Goal: Information Seeking & Learning: Learn about a topic

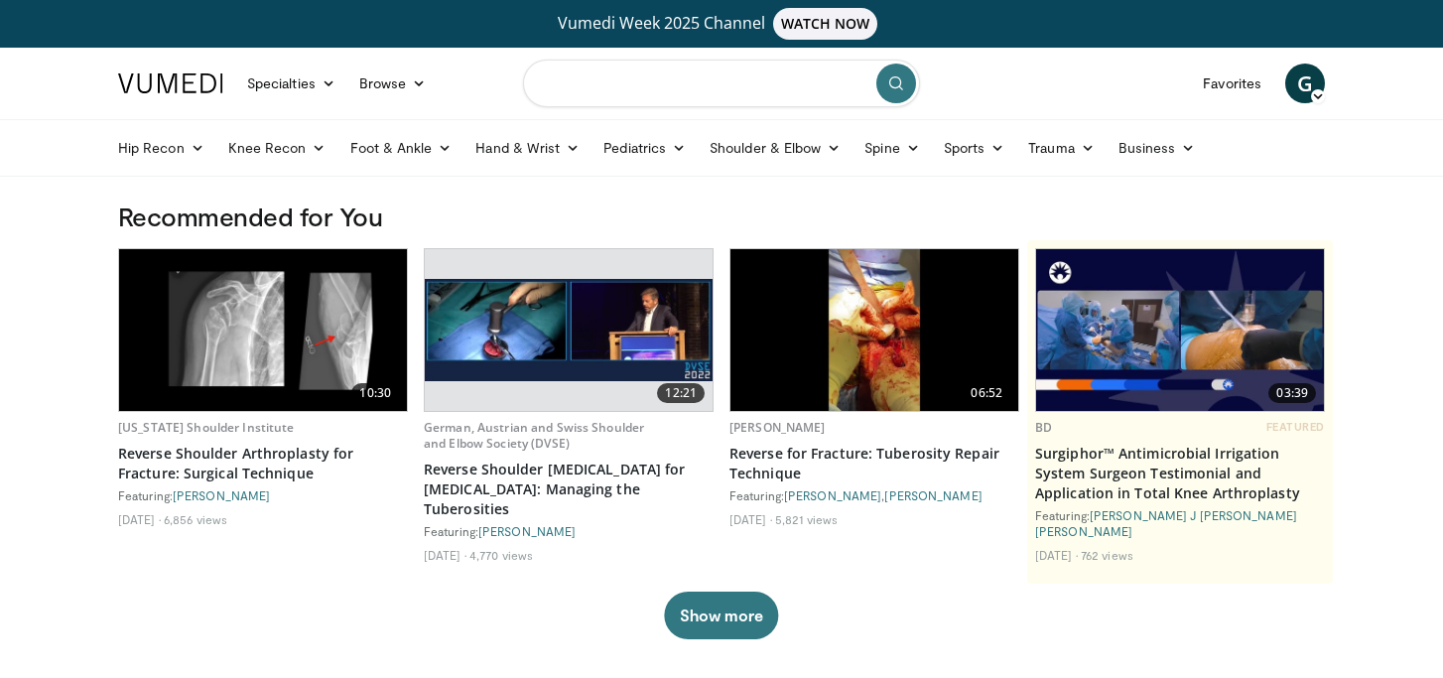
click at [655, 86] on input "Search topics, interventions" at bounding box center [721, 84] width 397 height 48
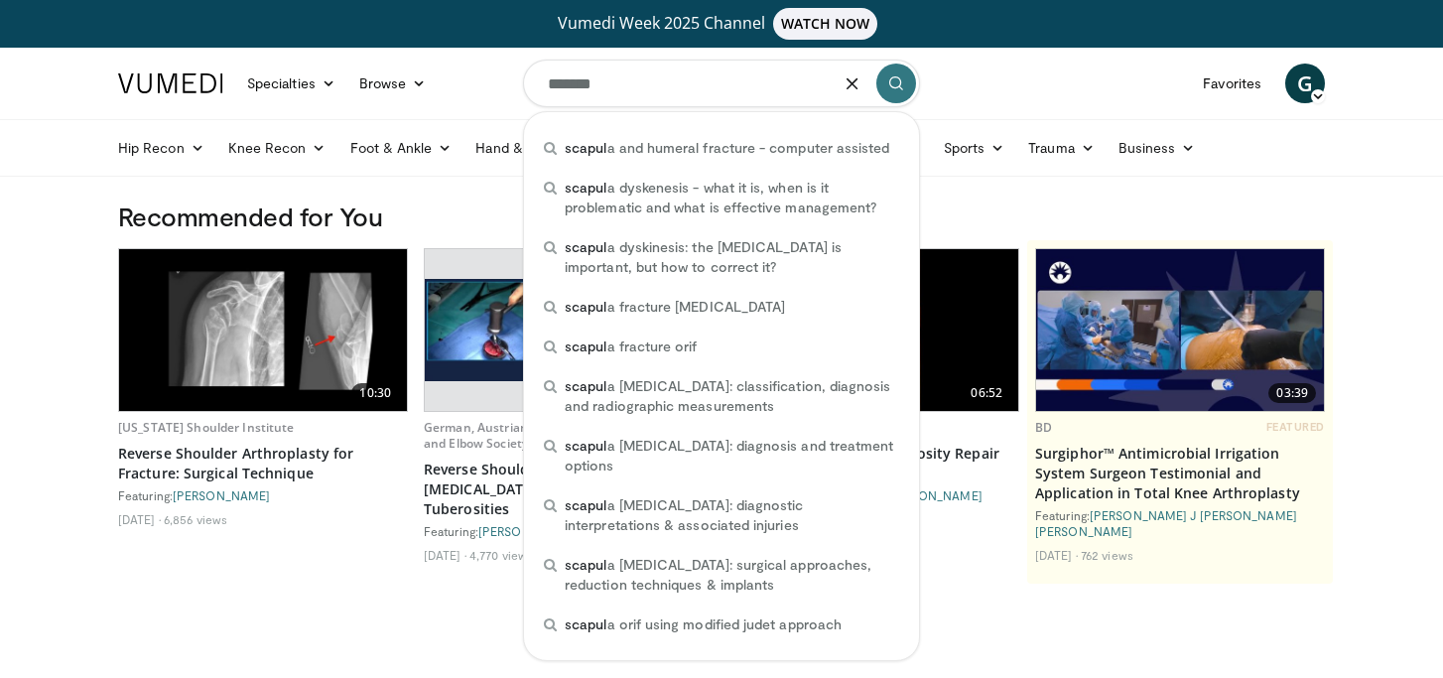
type input "********"
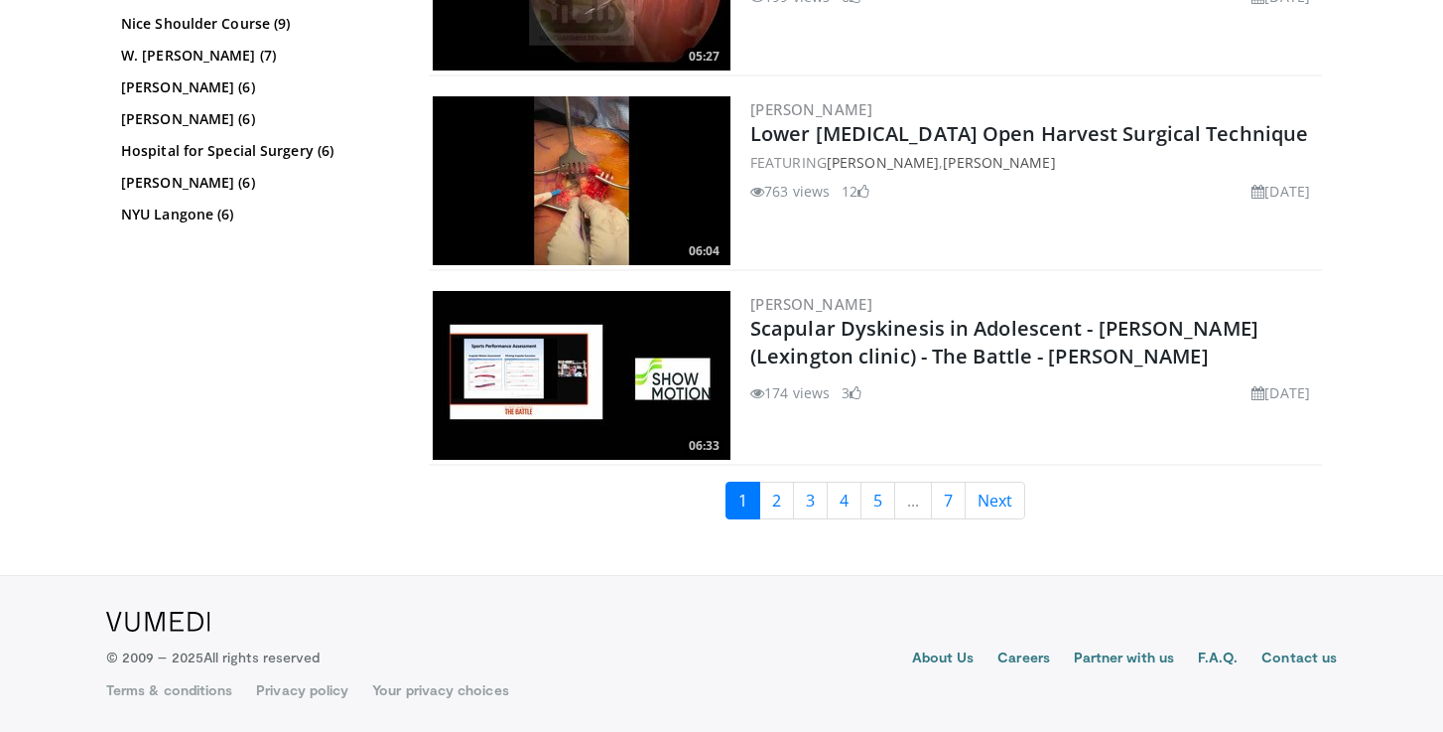
scroll to position [4859, 0]
click at [775, 499] on link "2" at bounding box center [776, 500] width 35 height 38
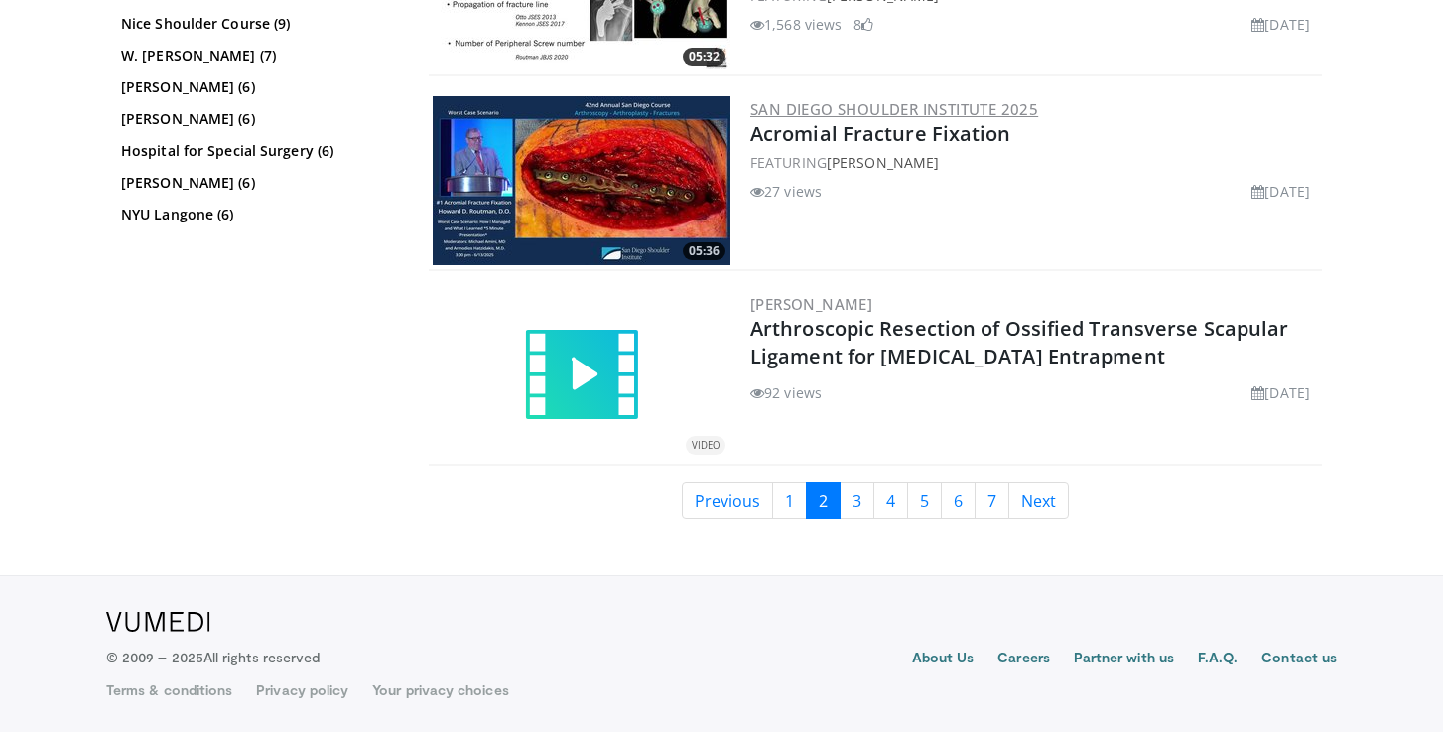
scroll to position [4671, 0]
click at [853, 507] on link "3" at bounding box center [857, 500] width 35 height 38
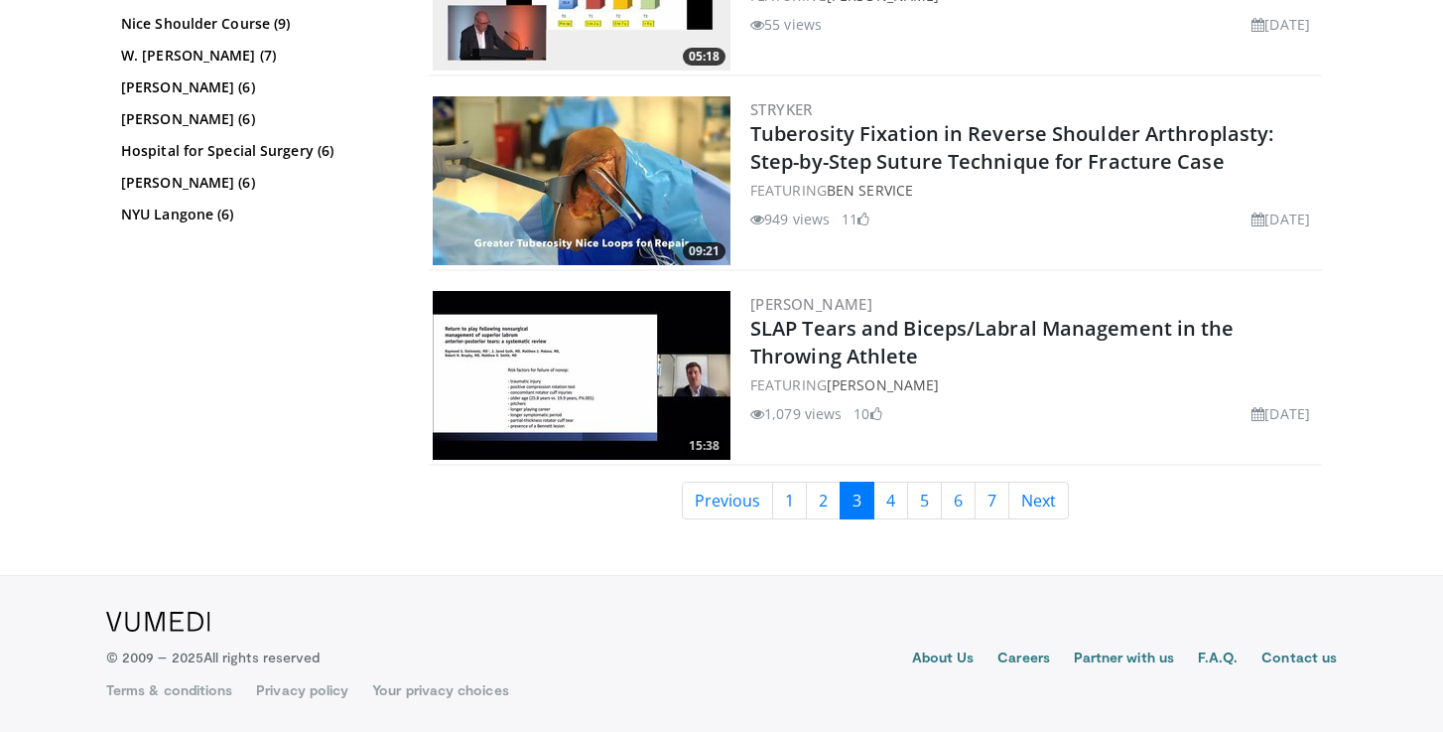
scroll to position [4866, 0]
click at [898, 503] on link "4" at bounding box center [891, 500] width 35 height 38
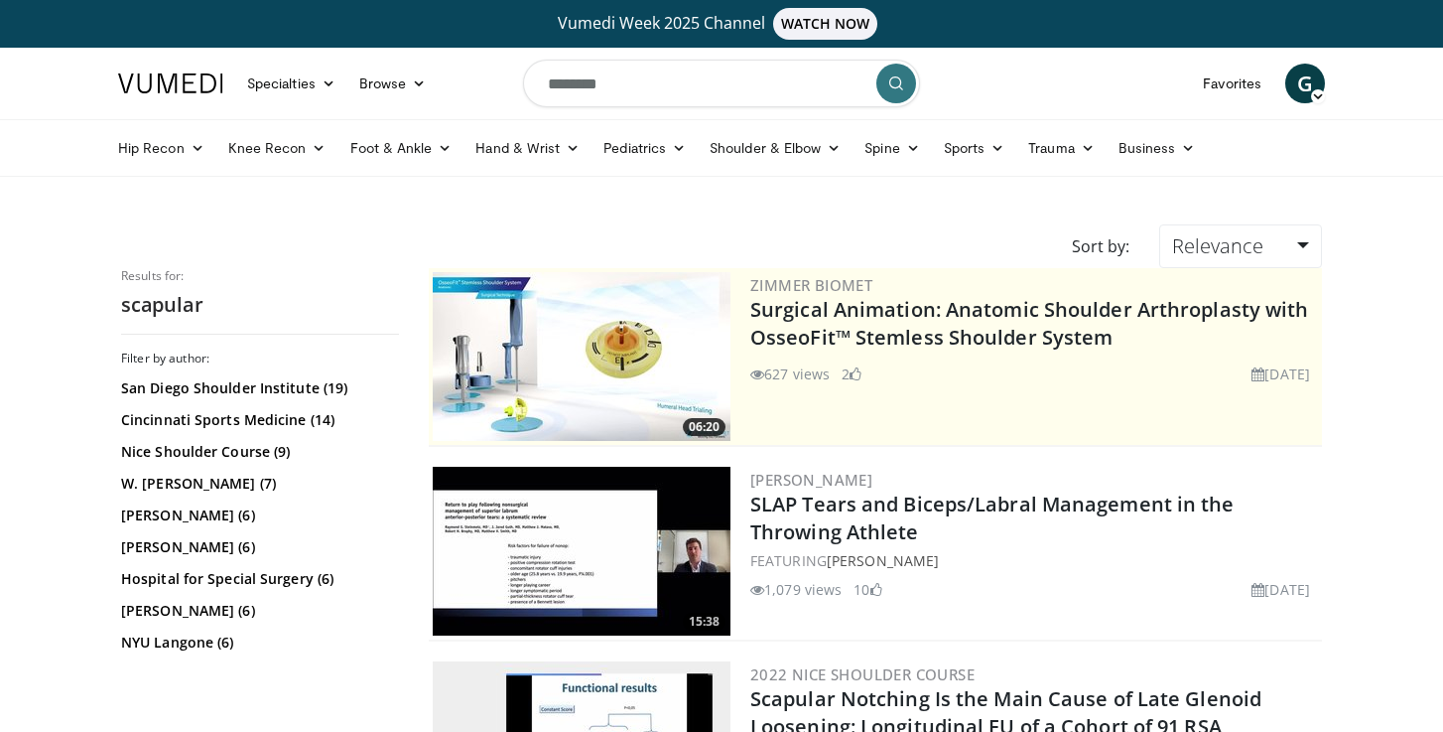
click at [672, 62] on input "********" at bounding box center [721, 84] width 397 height 48
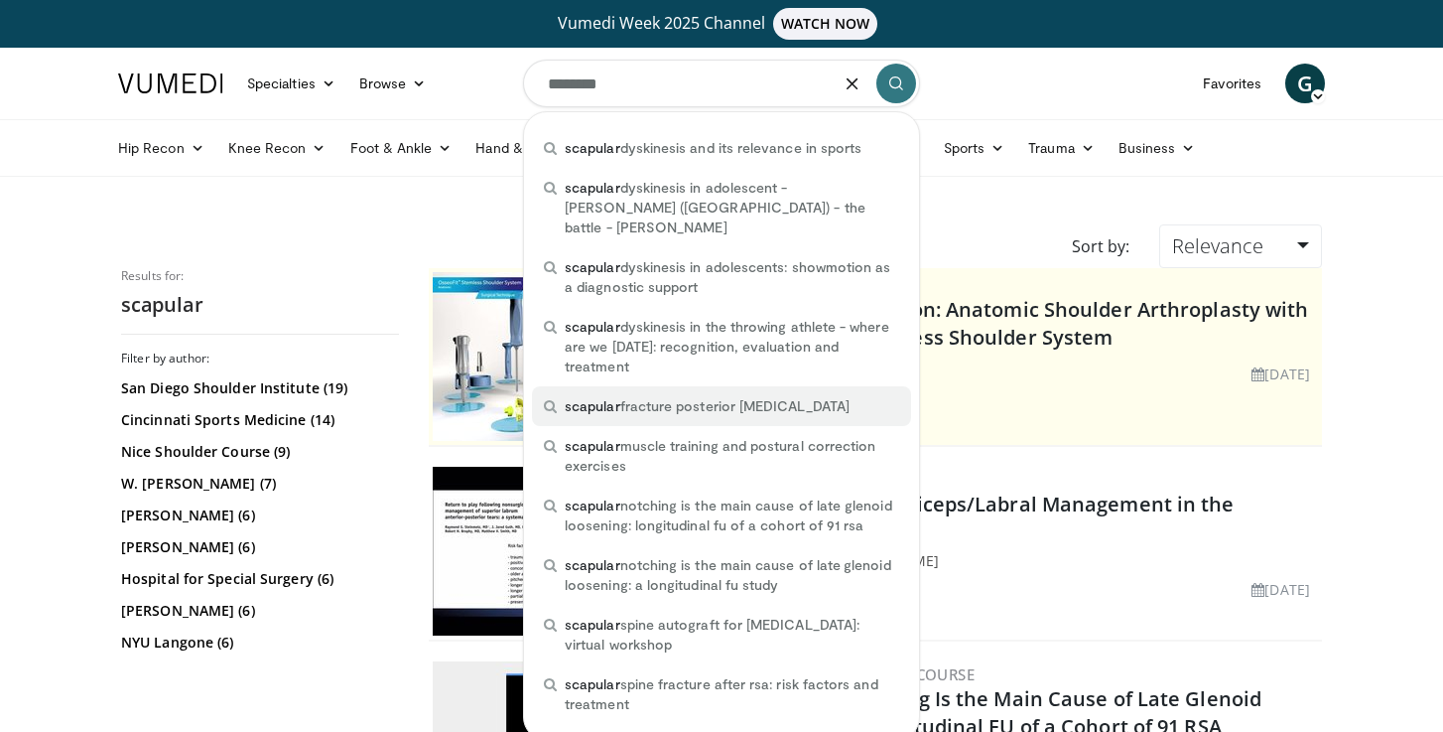
click at [661, 386] on div "scapular fracture posterior dislocation" at bounding box center [721, 406] width 379 height 40
type input "**********"
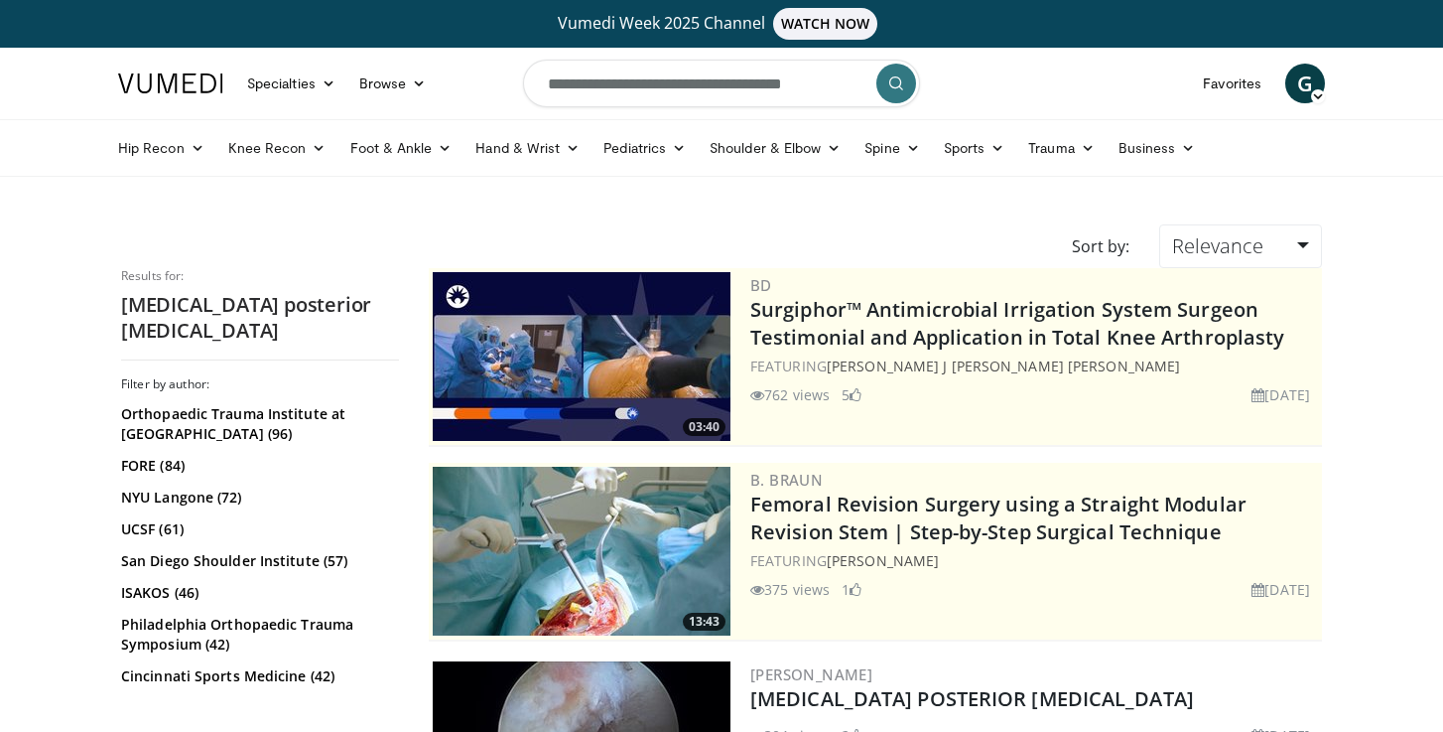
click at [718, 80] on input "**********" at bounding box center [721, 84] width 397 height 48
drag, startPoint x: 678, startPoint y: 84, endPoint x: 1016, endPoint y: 83, distance: 337.5
click at [1010, 81] on nav "Specialties Adult & Family Medicine Allergy, Asthma, Immunology Anesthesiology …" at bounding box center [721, 83] width 1231 height 71
type input "**********"
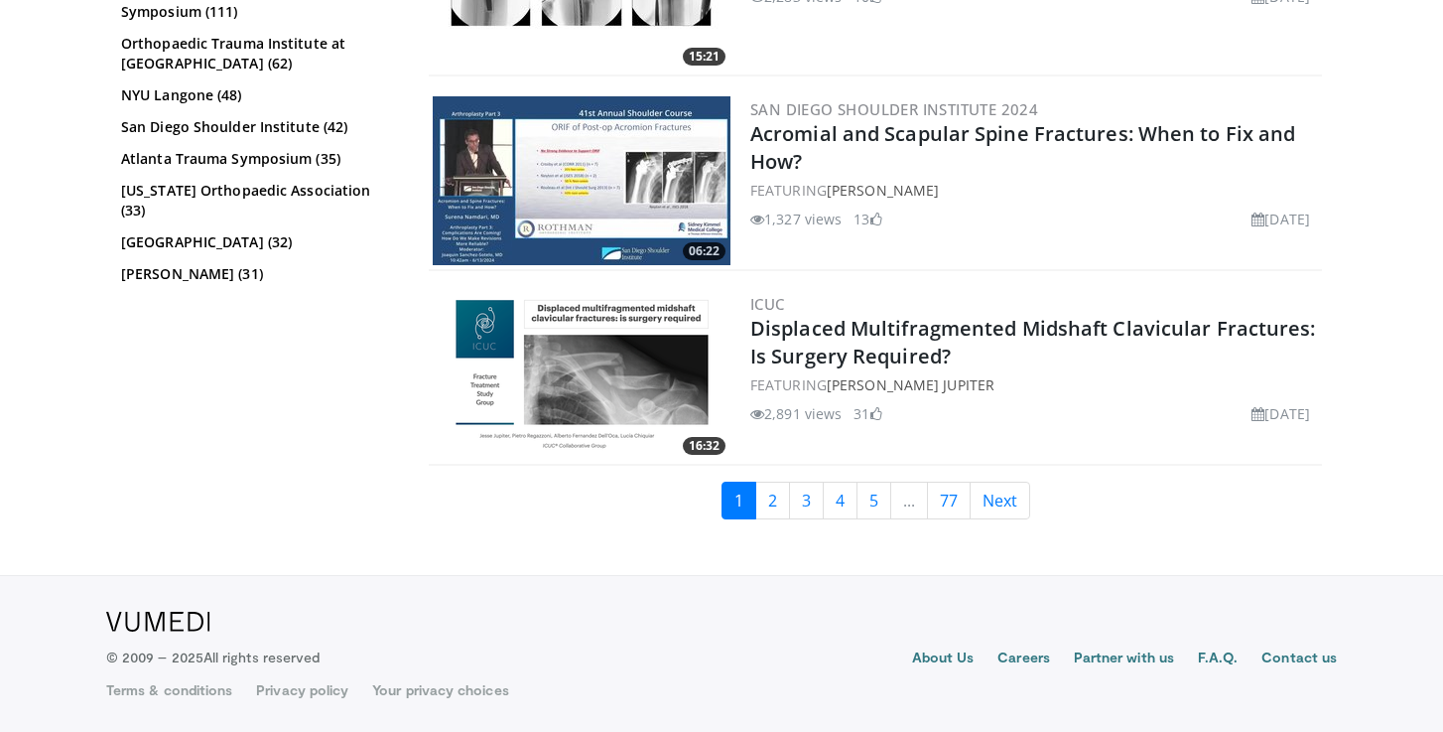
scroll to position [4846, 0]
click at [773, 518] on link "2" at bounding box center [772, 500] width 35 height 38
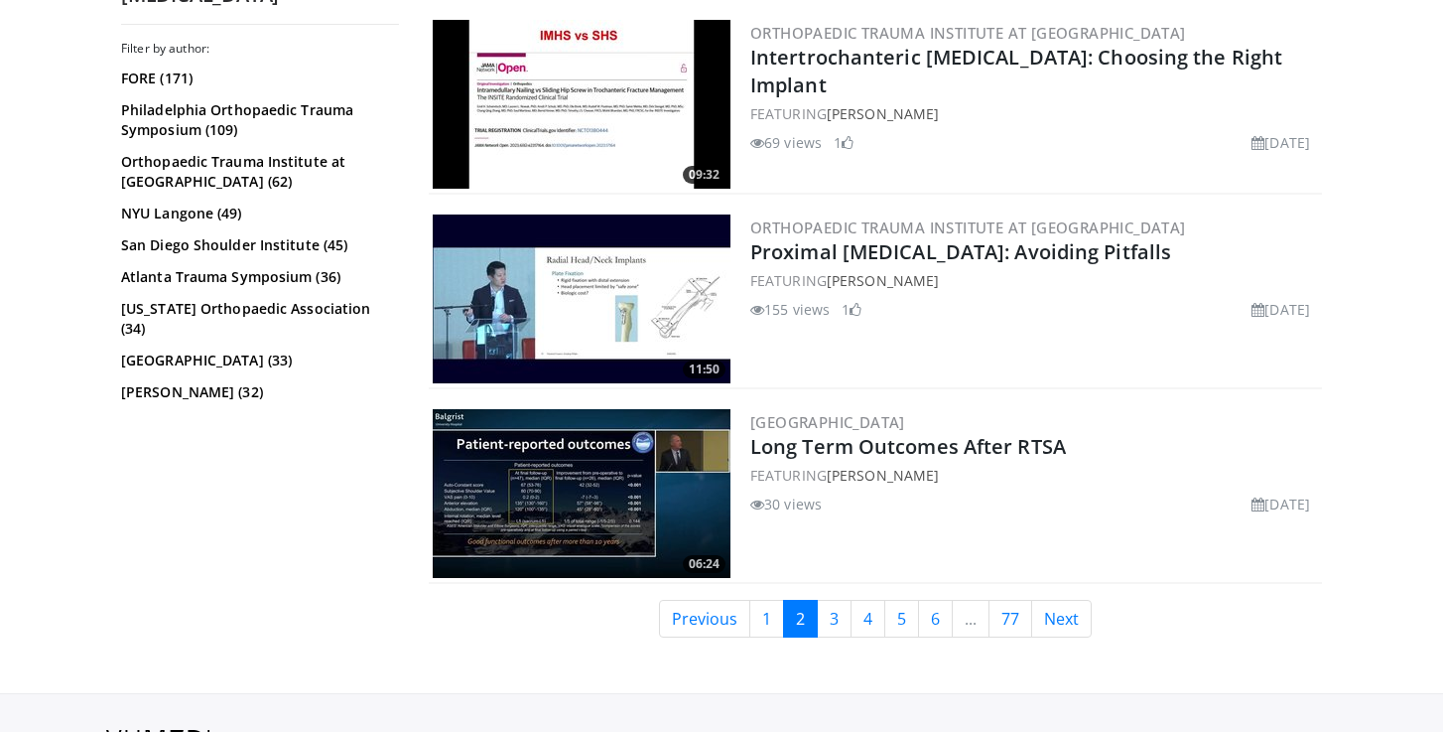
scroll to position [4740, 0]
click at [834, 613] on link "3" at bounding box center [834, 619] width 35 height 38
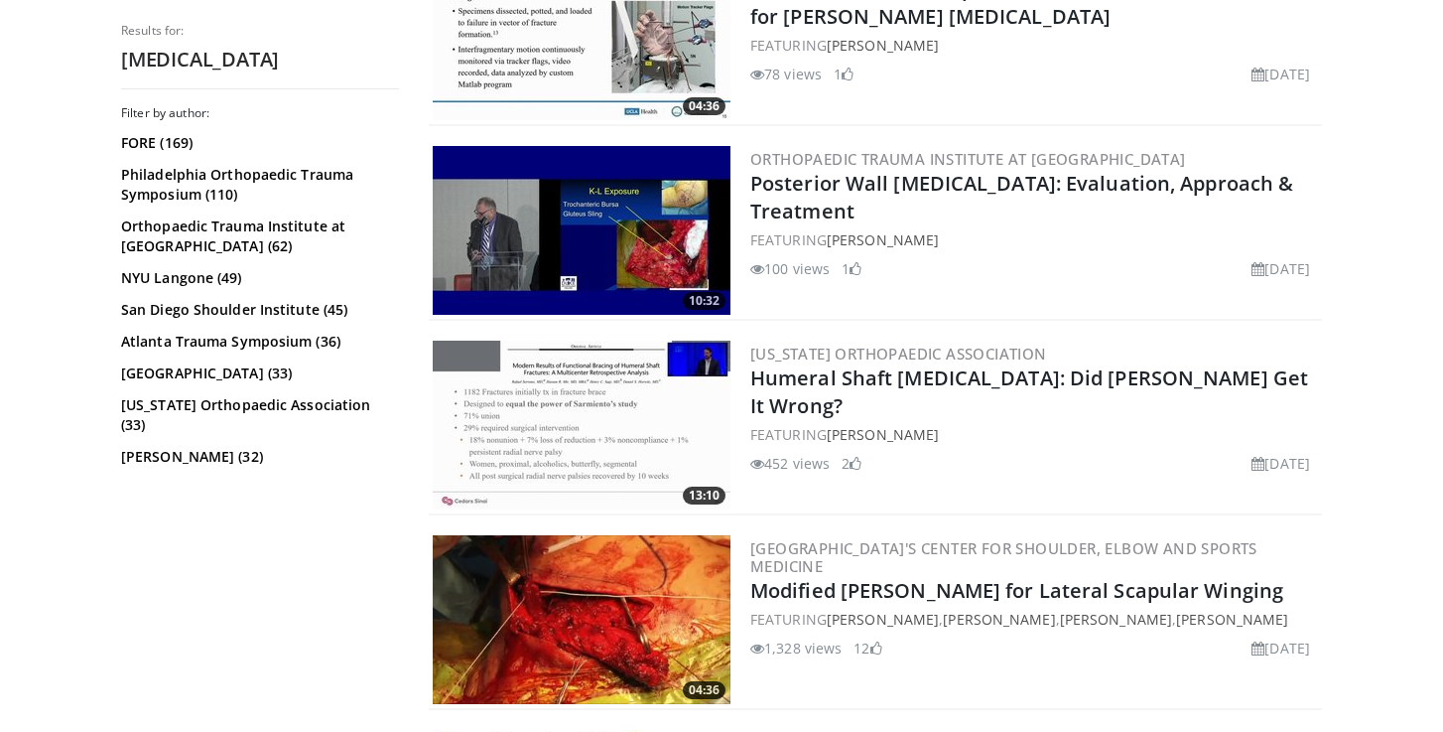
scroll to position [4235, 0]
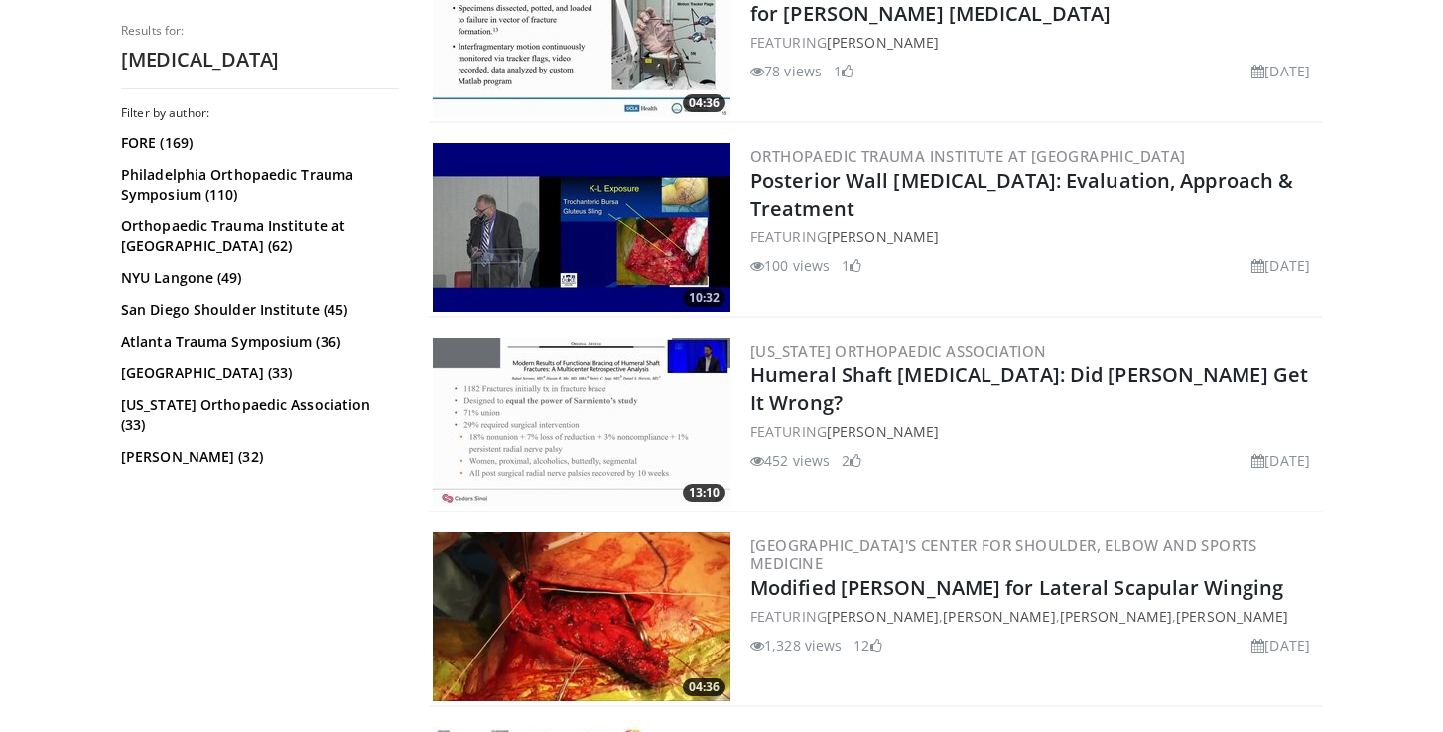
click at [614, 215] on img at bounding box center [582, 227] width 298 height 169
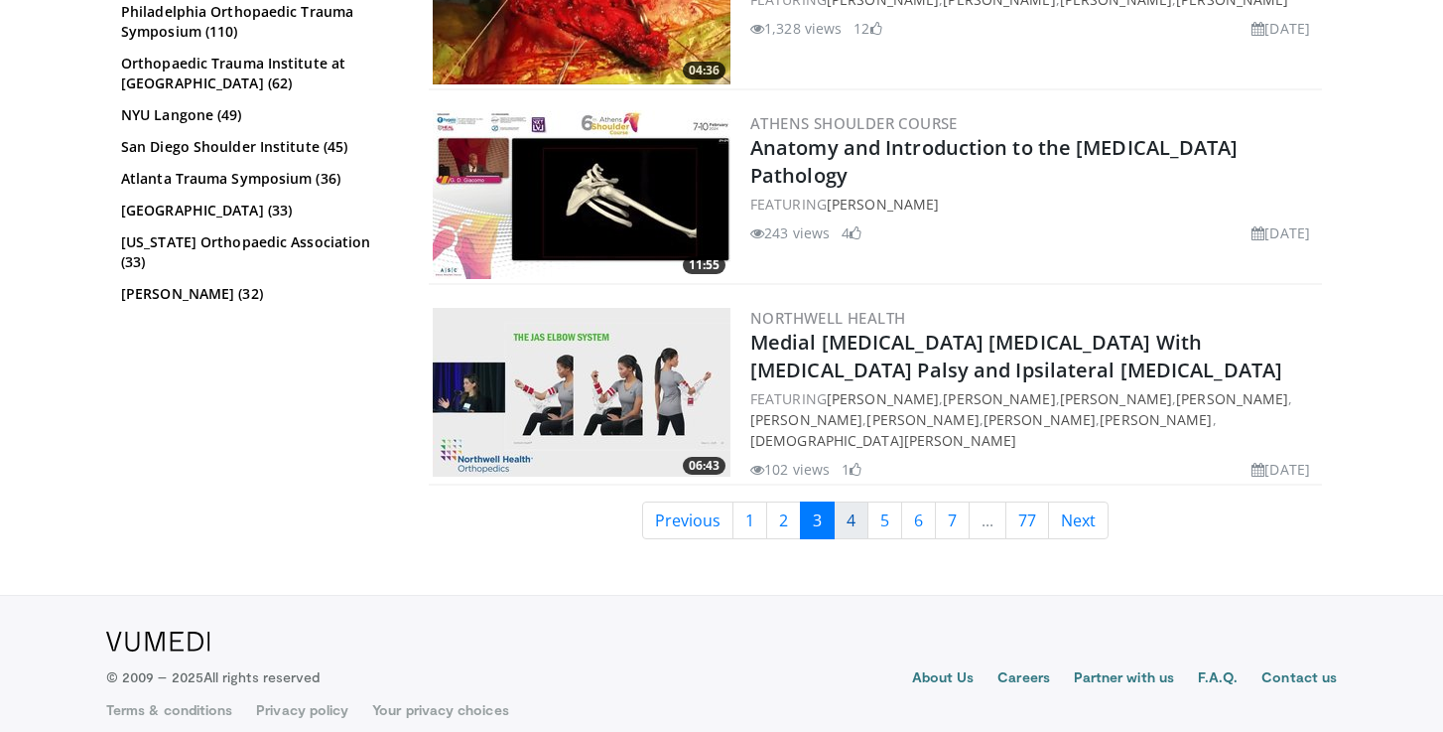
click at [838, 516] on link "4" at bounding box center [851, 520] width 35 height 38
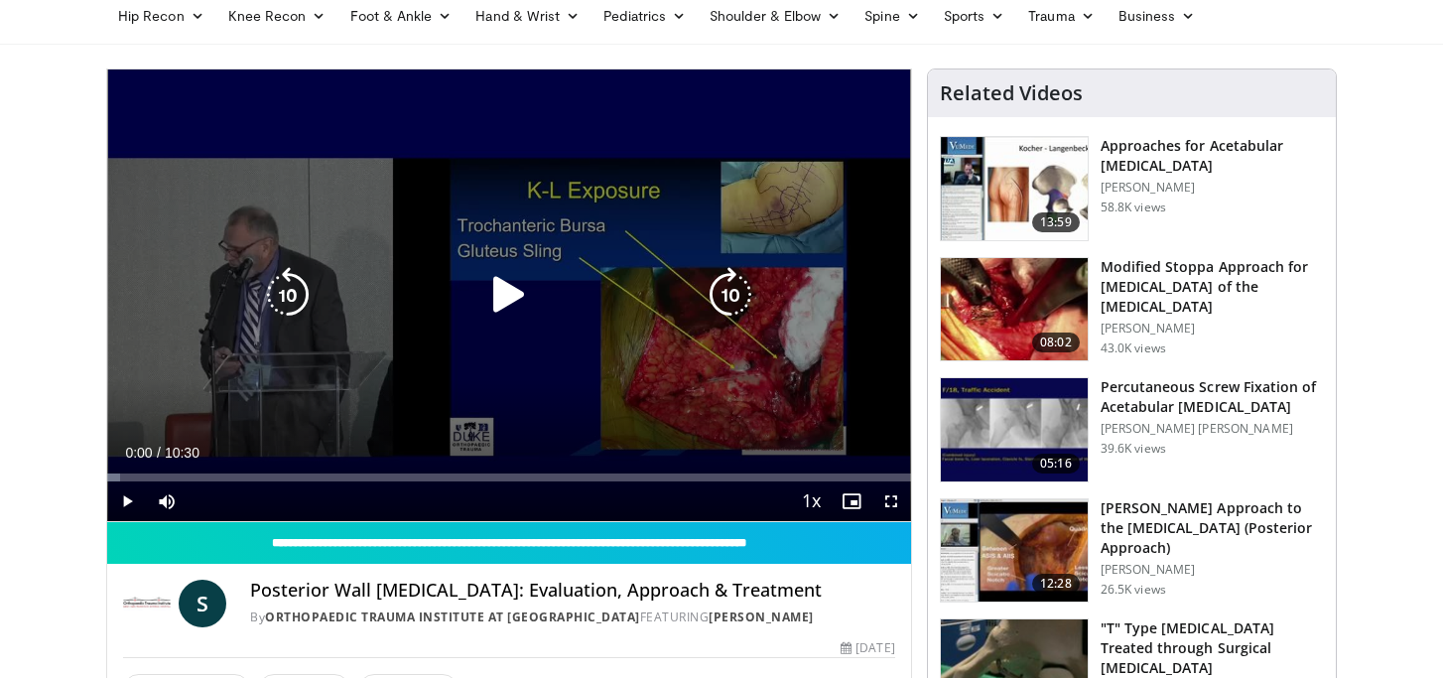
click at [510, 287] on icon "Video Player" at bounding box center [509, 295] width 56 height 56
click at [740, 292] on icon "Video Player" at bounding box center [731, 295] width 56 height 56
click at [735, 295] on icon "Video Player" at bounding box center [731, 295] width 56 height 56
click at [734, 295] on icon "Video Player" at bounding box center [731, 295] width 56 height 56
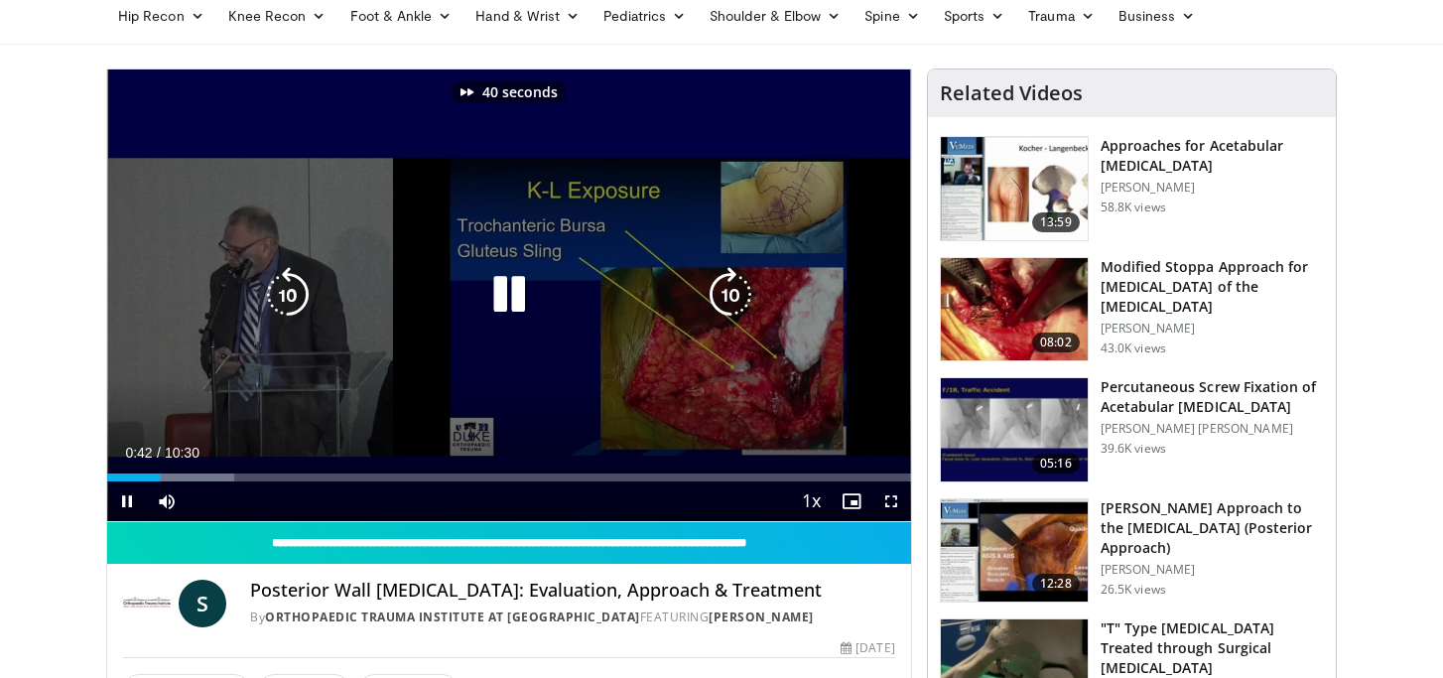
click at [734, 295] on icon "Video Player" at bounding box center [731, 295] width 56 height 56
click at [732, 296] on icon "Video Player" at bounding box center [731, 295] width 56 height 56
click at [731, 296] on icon "Video Player" at bounding box center [731, 295] width 56 height 56
click at [730, 297] on icon "Video Player" at bounding box center [731, 295] width 56 height 56
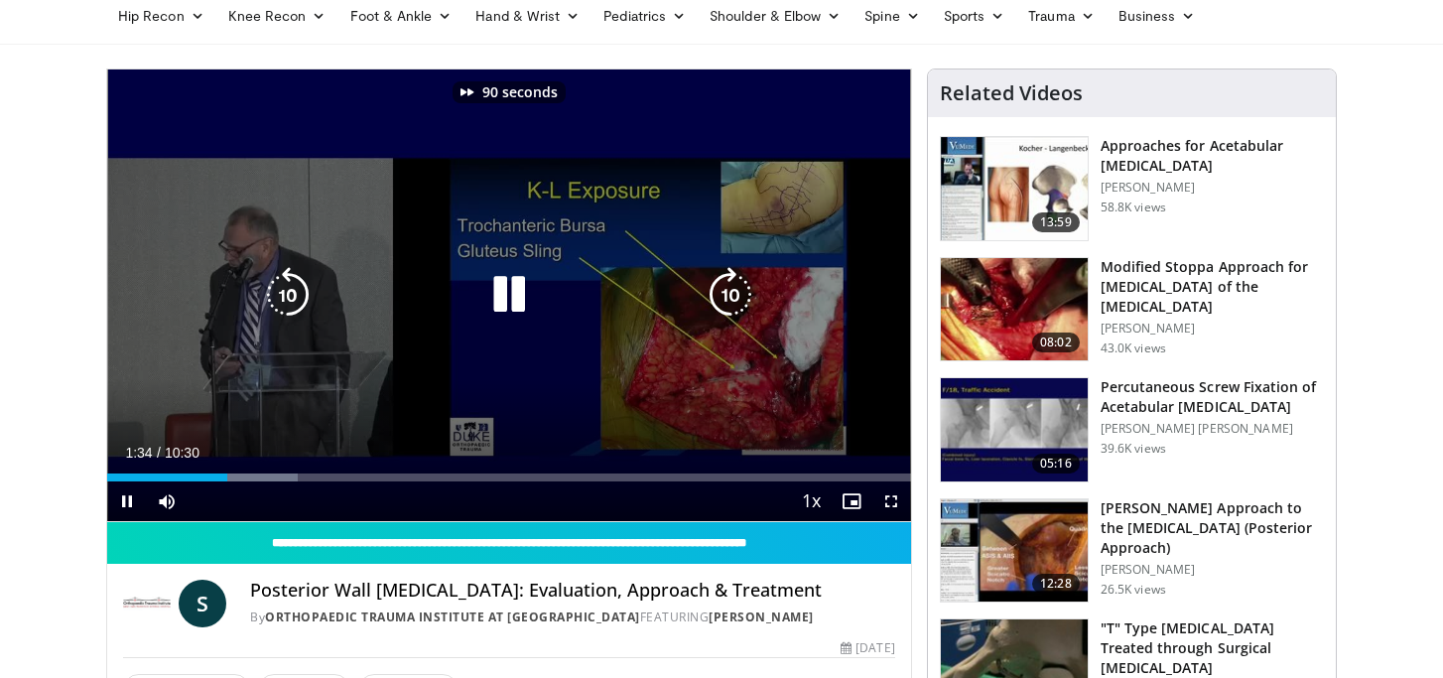
click at [730, 297] on icon "Video Player" at bounding box center [731, 295] width 56 height 56
click at [728, 299] on icon "Video Player" at bounding box center [731, 295] width 56 height 56
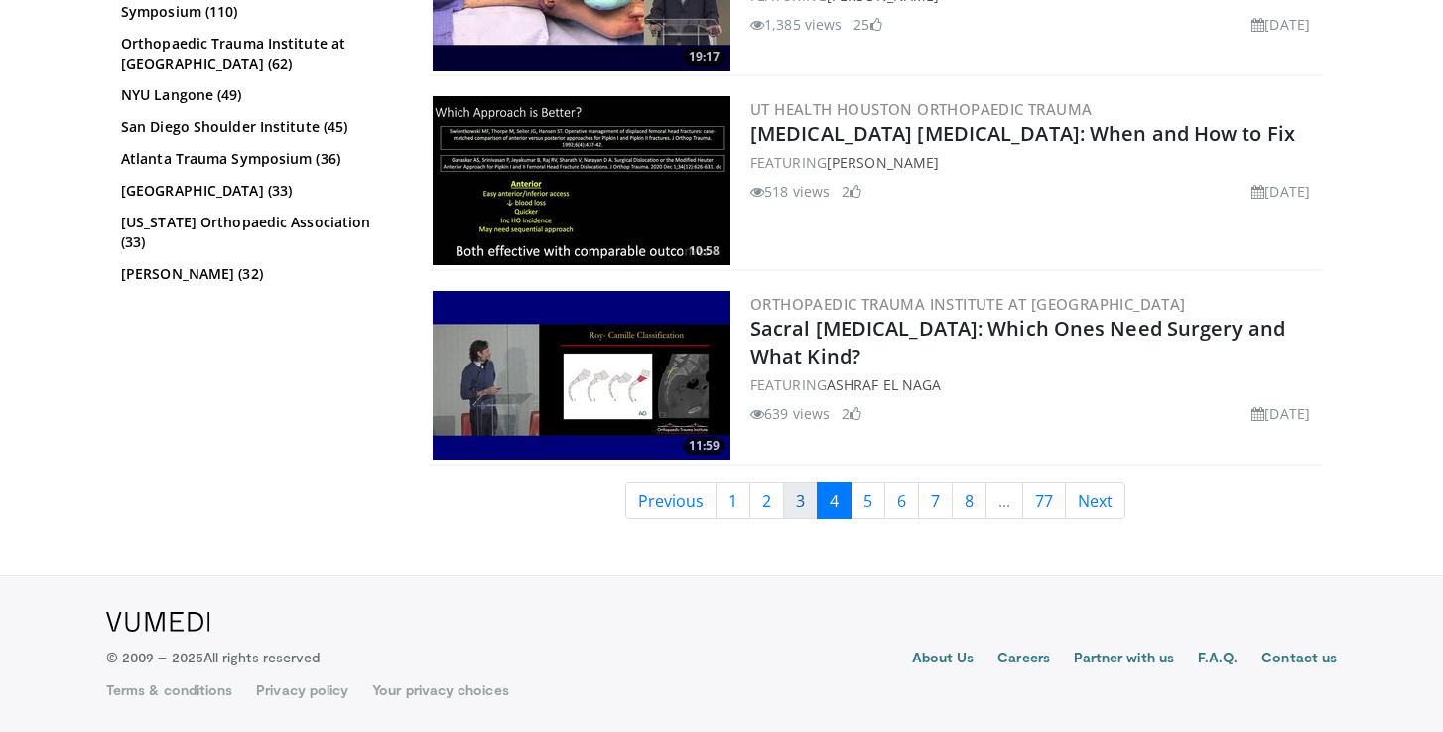
scroll to position [4651, 0]
click at [869, 503] on link "5" at bounding box center [868, 500] width 35 height 38
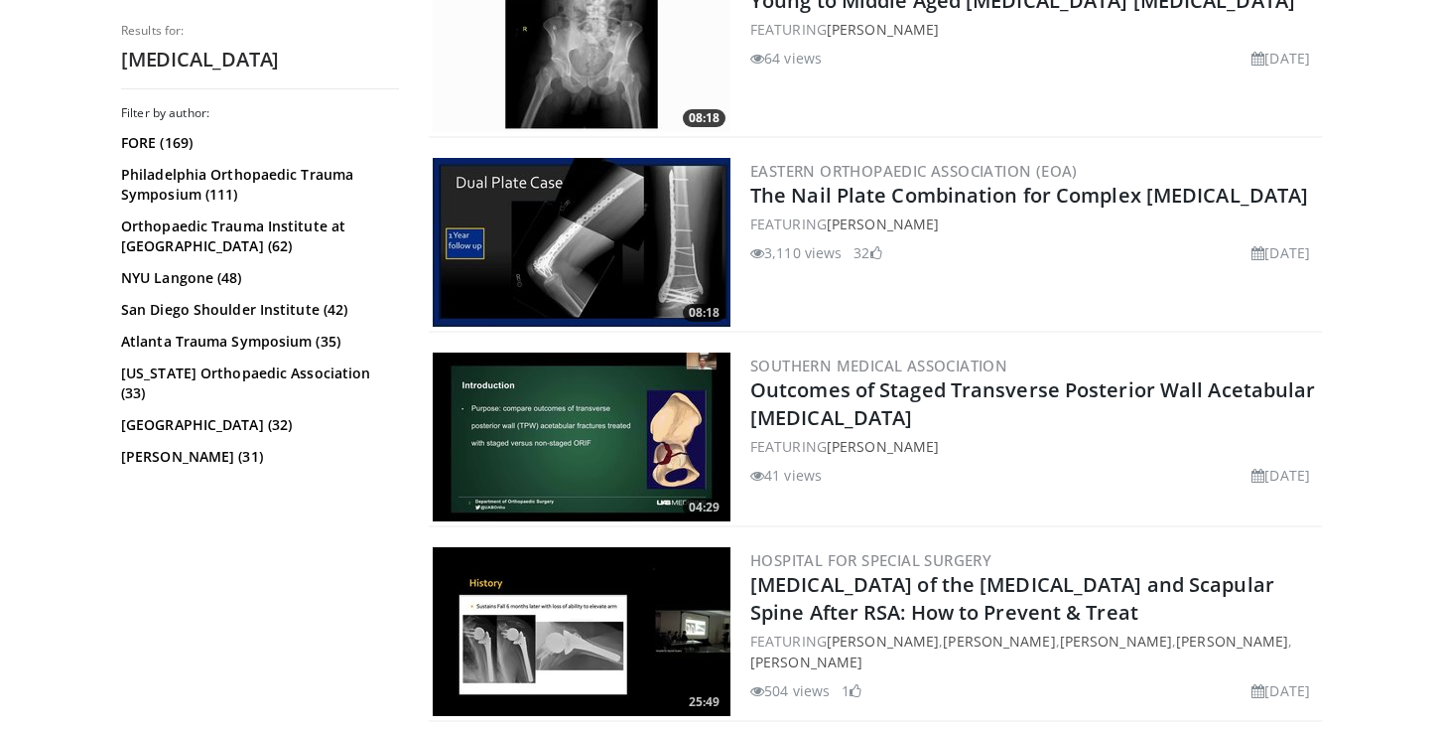
scroll to position [4730, 0]
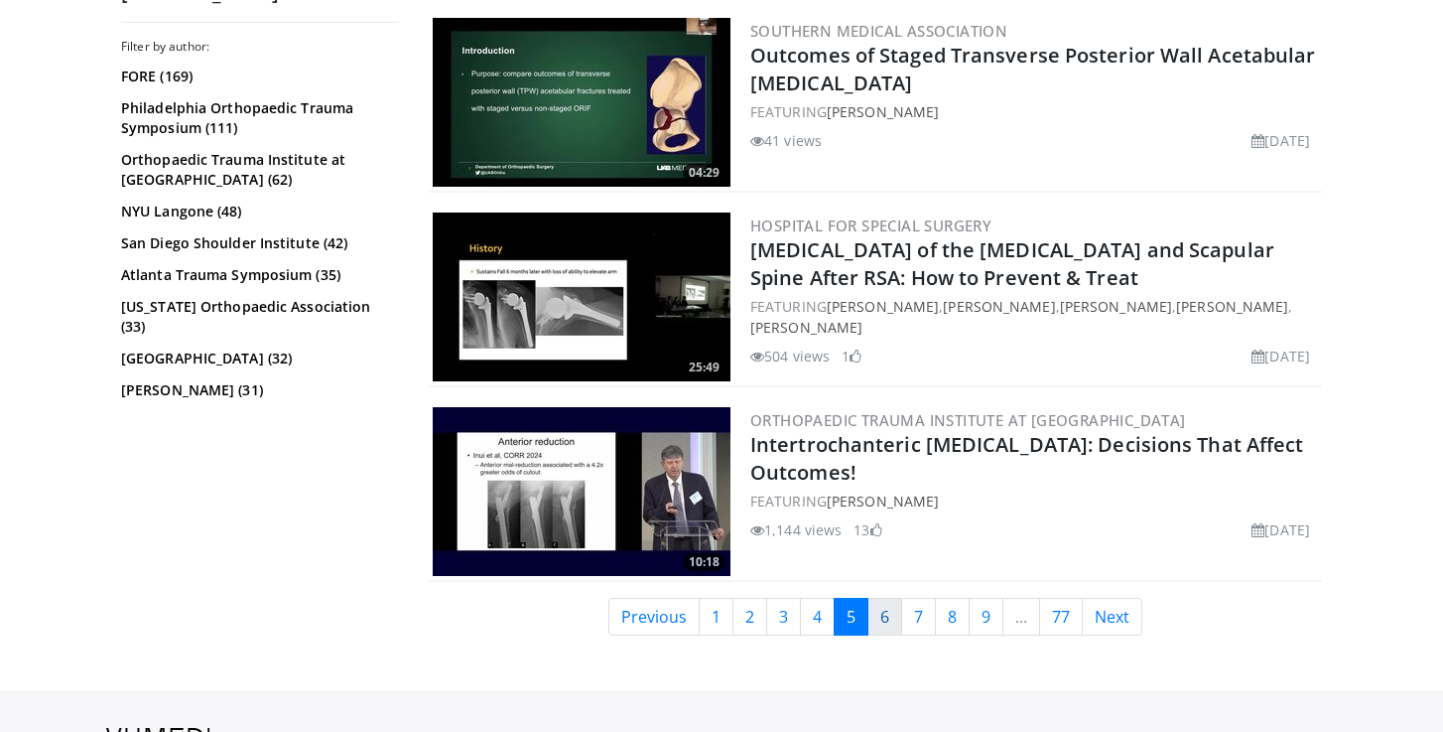
click at [876, 617] on link "6" at bounding box center [885, 617] width 35 height 38
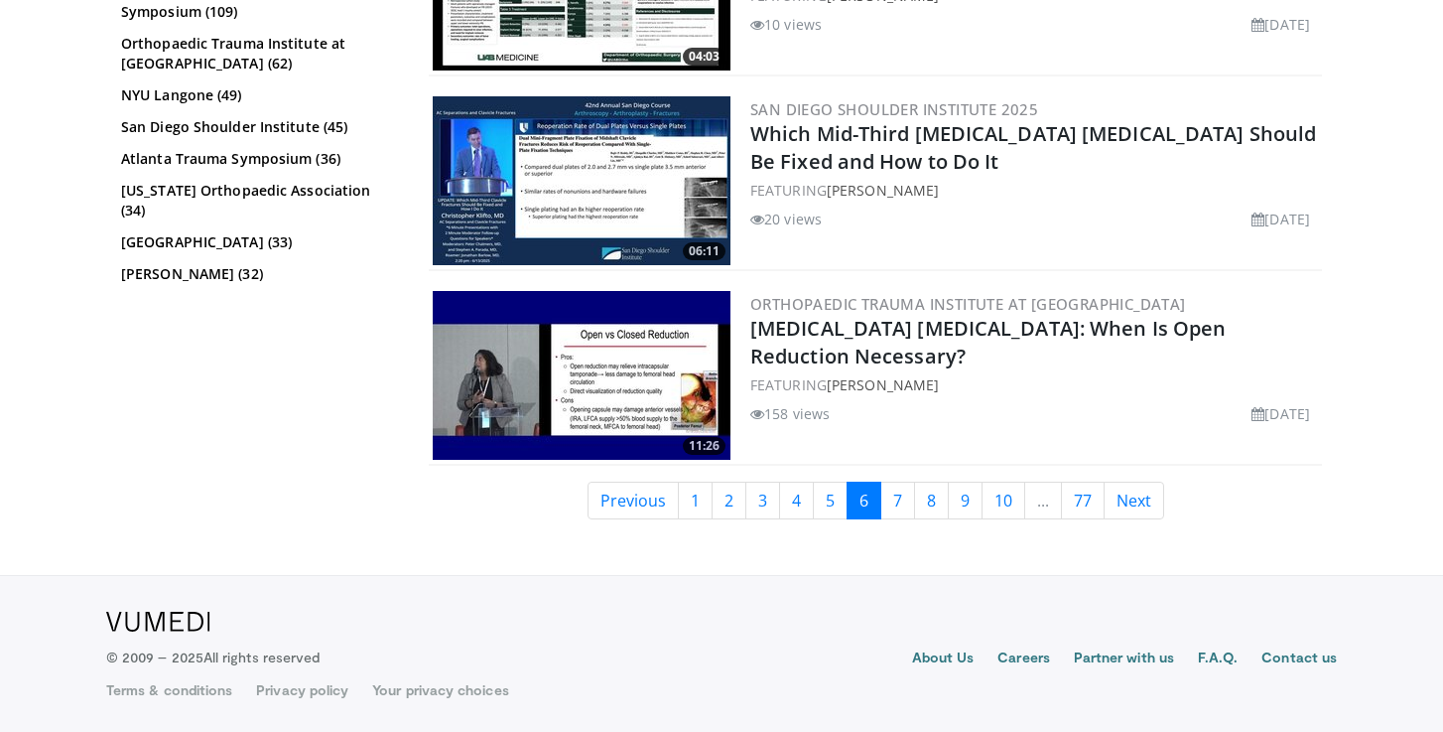
scroll to position [4846, 0]
click at [886, 503] on link "7" at bounding box center [898, 500] width 35 height 38
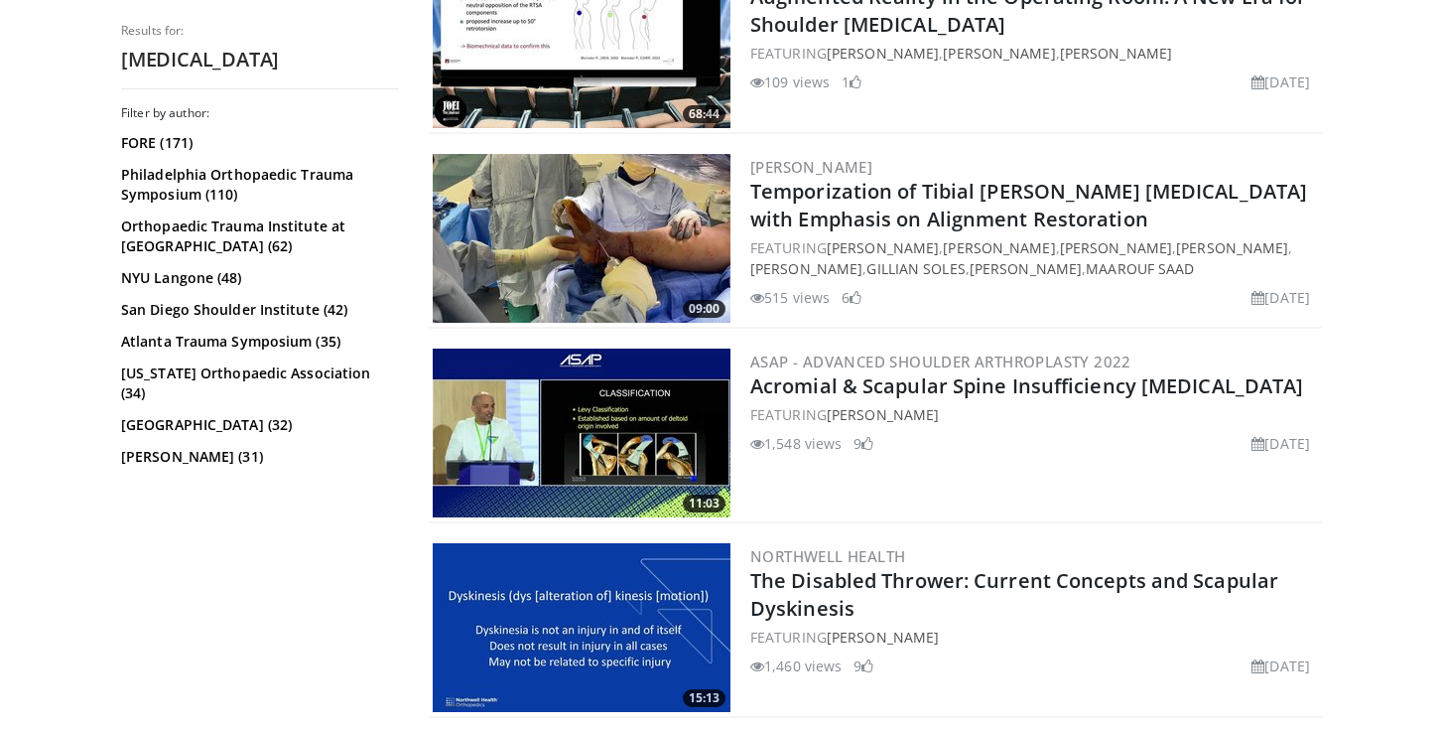
scroll to position [4548, 0]
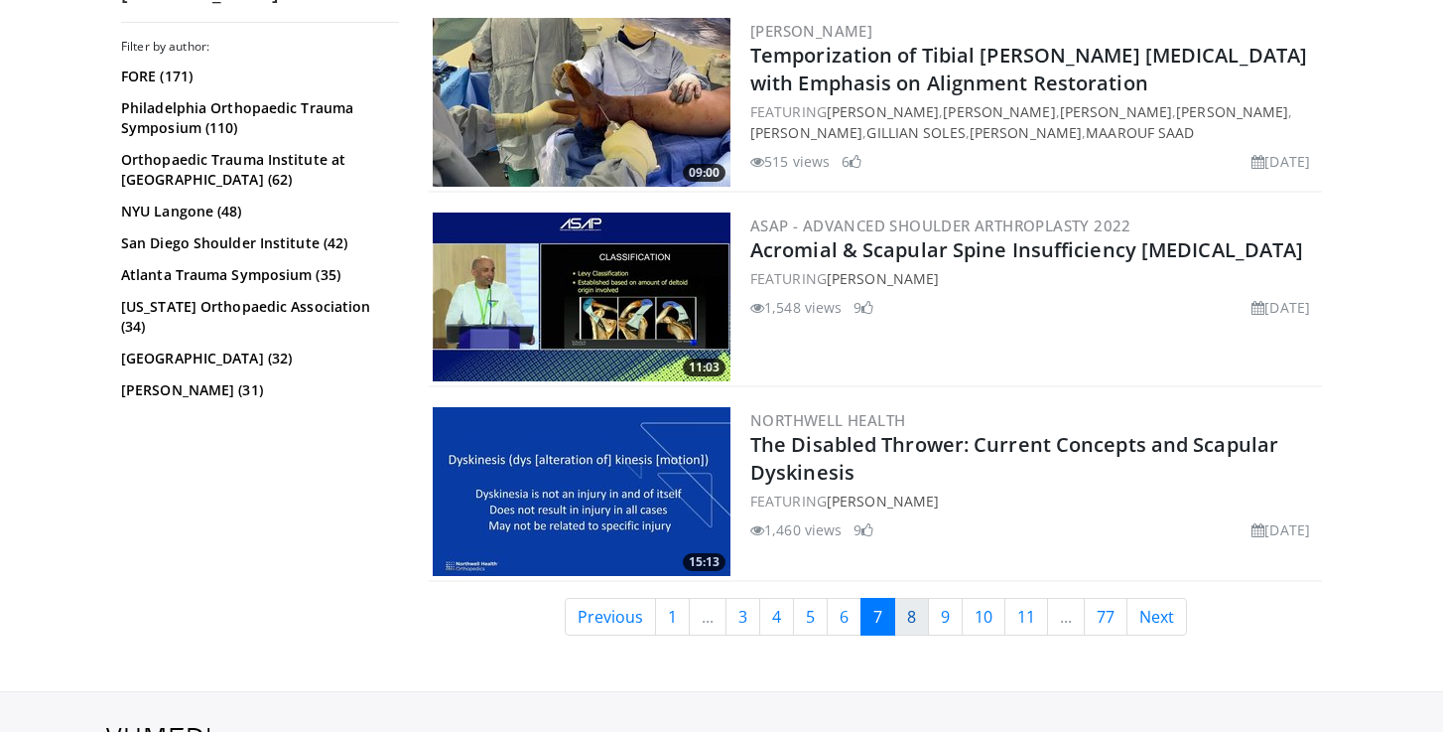
click at [919, 614] on link "8" at bounding box center [911, 617] width 35 height 38
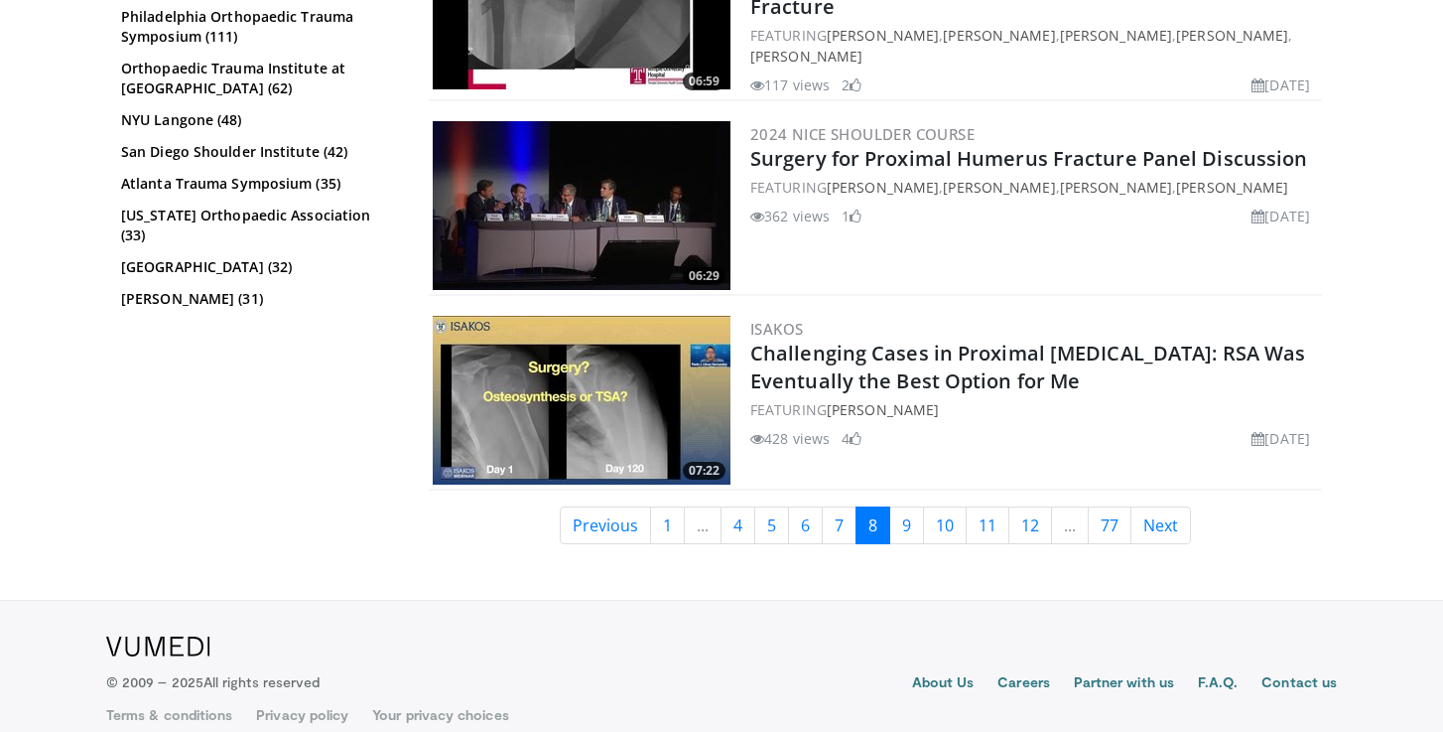
scroll to position [4846, 0]
click at [900, 515] on link "9" at bounding box center [907, 526] width 35 height 38
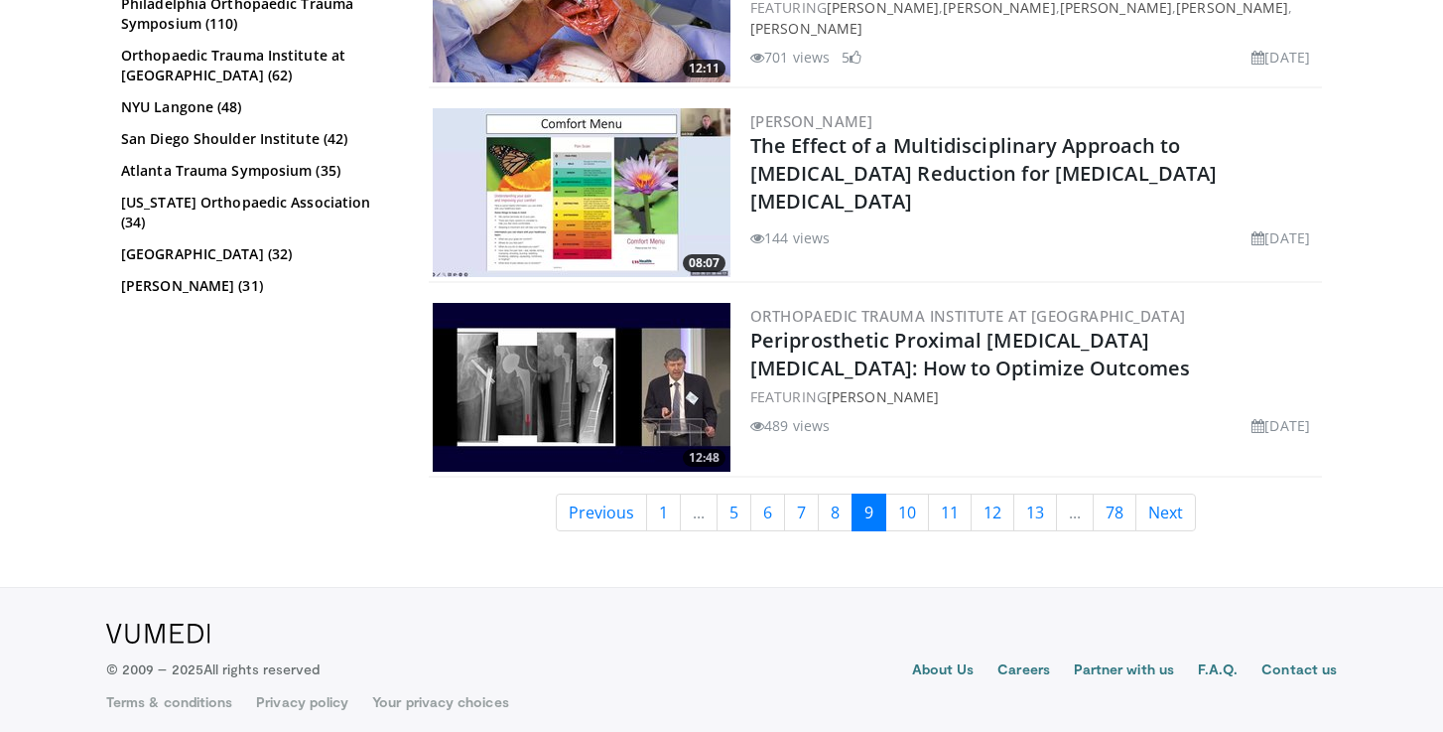
scroll to position [4677, 0]
click at [905, 503] on link "10" at bounding box center [908, 513] width 44 height 38
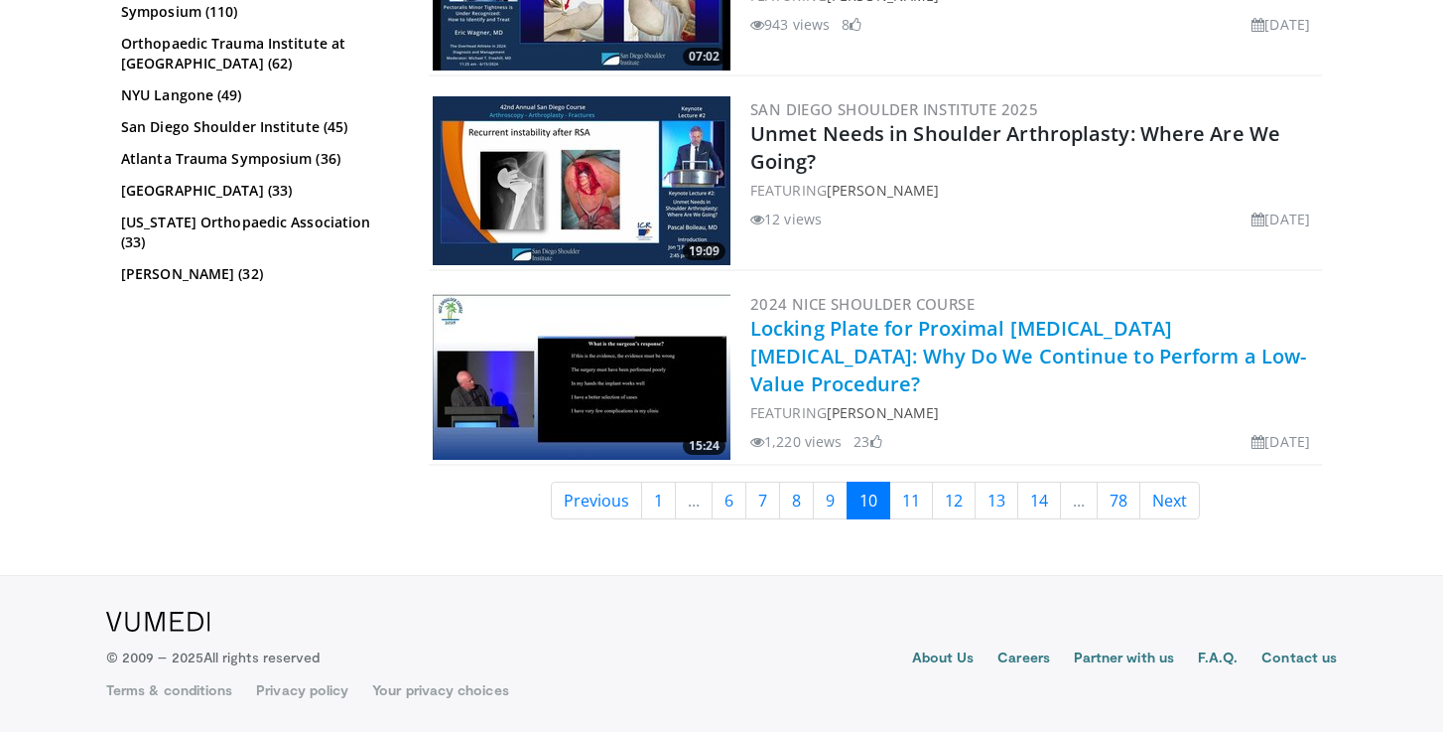
scroll to position [4846, 0]
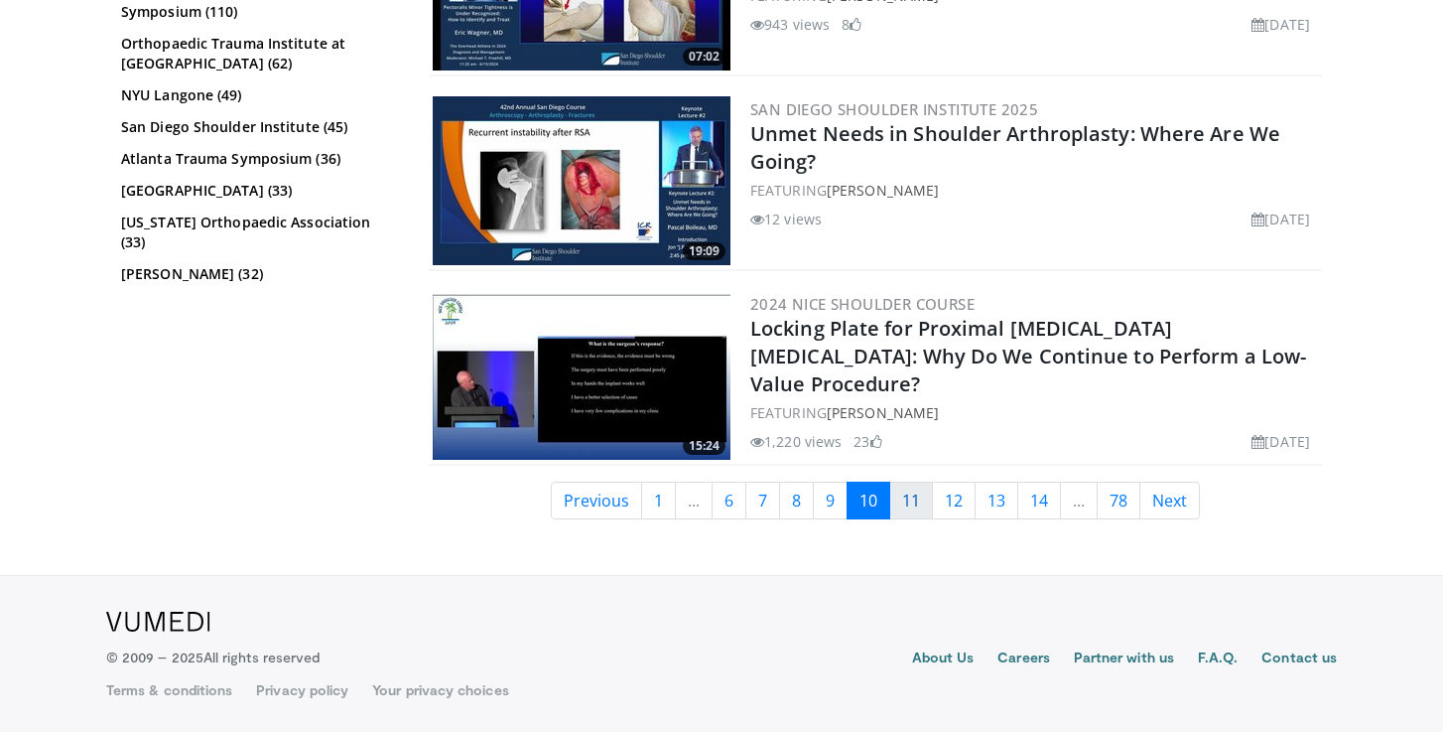
click at [915, 507] on link "11" at bounding box center [912, 500] width 44 height 38
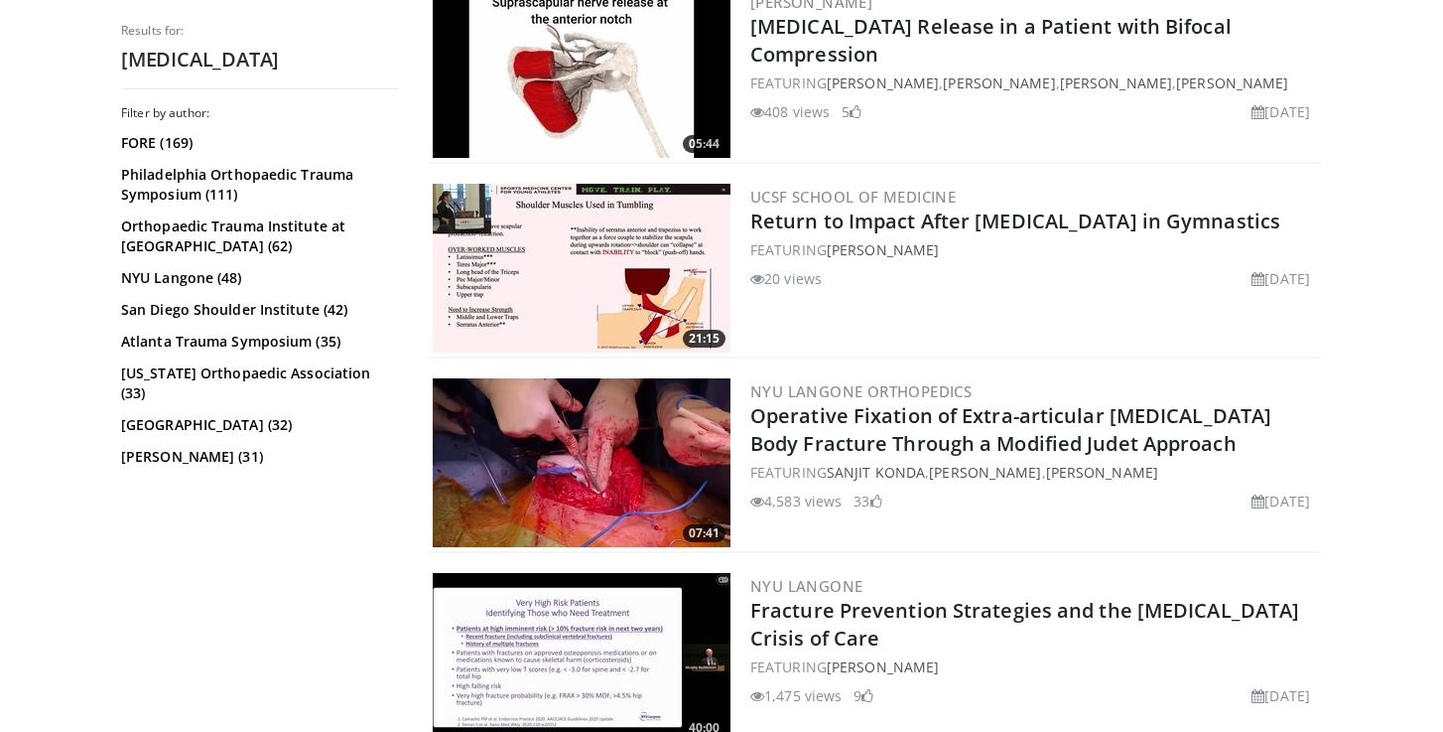
scroll to position [3002, 0]
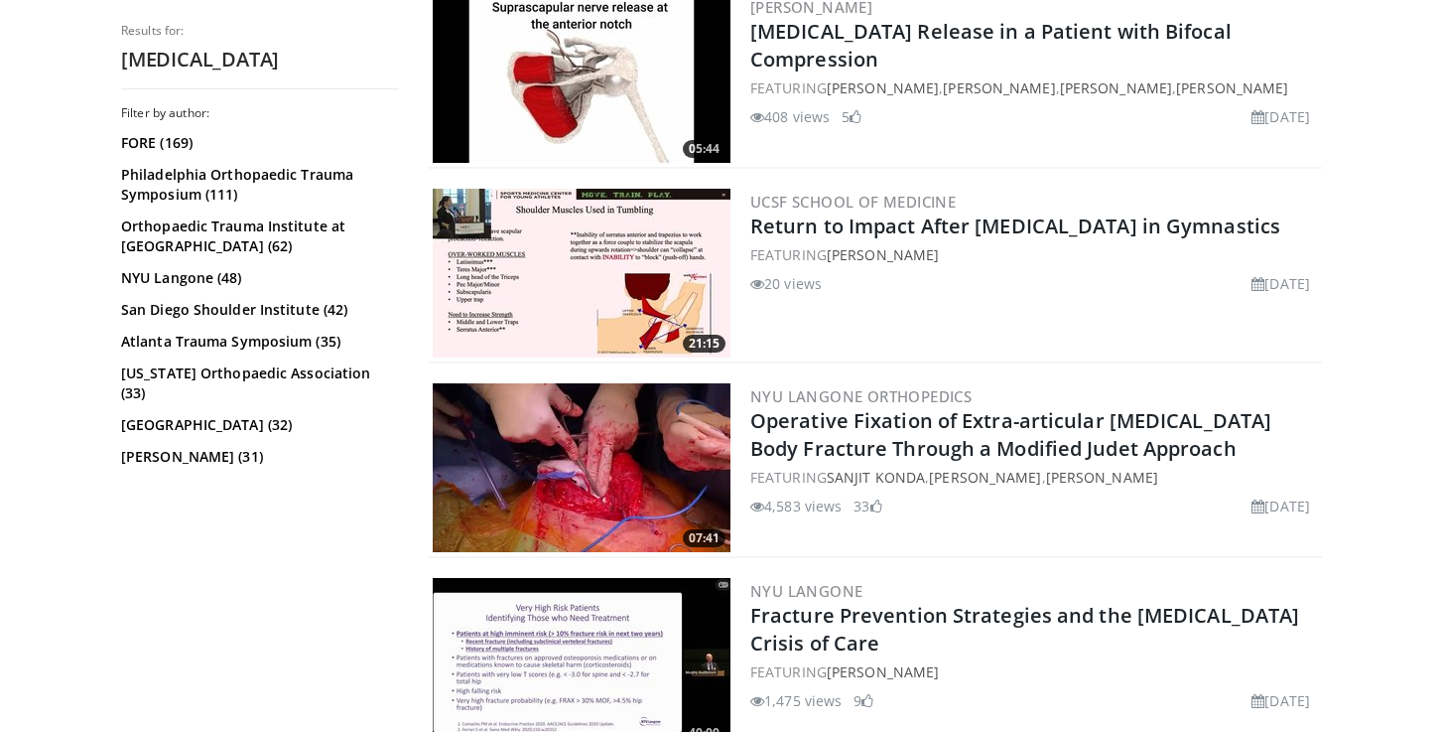
click at [600, 473] on img at bounding box center [582, 467] width 298 height 169
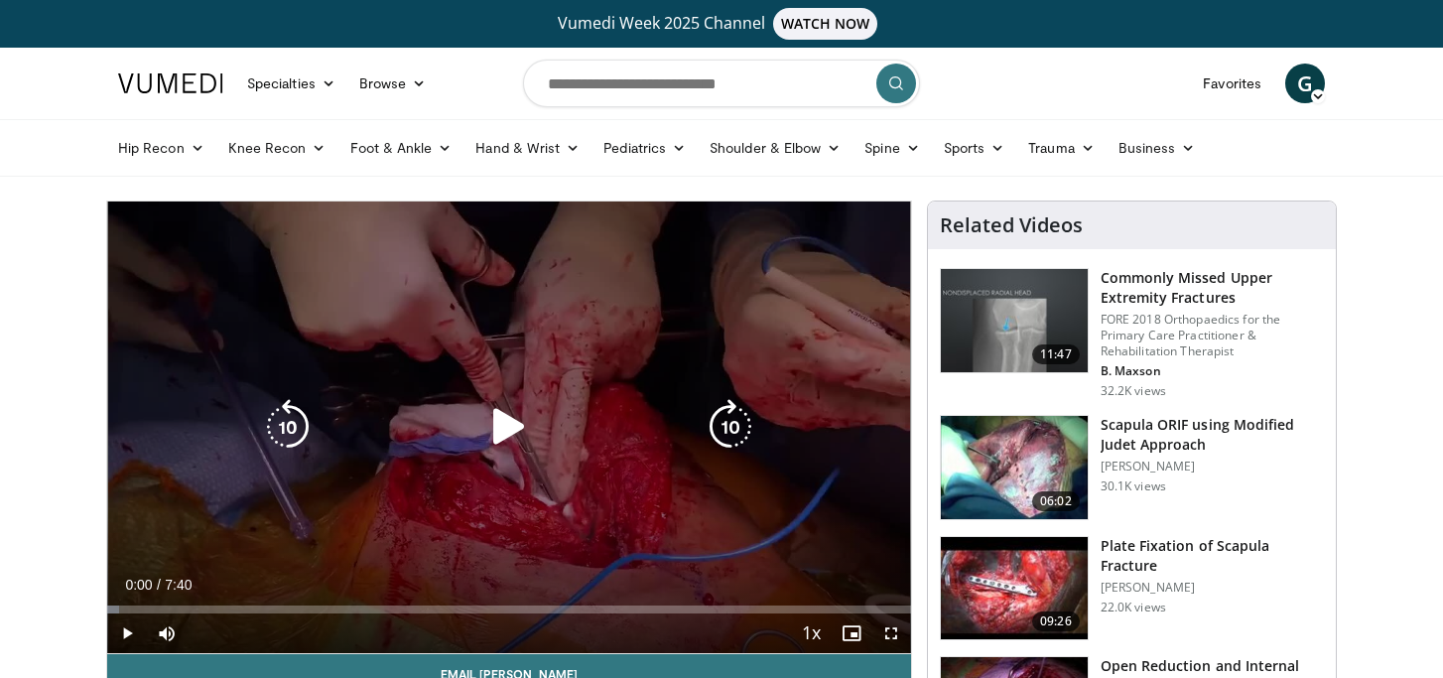
click at [461, 379] on div "10 seconds Tap to unmute" at bounding box center [509, 428] width 804 height 452
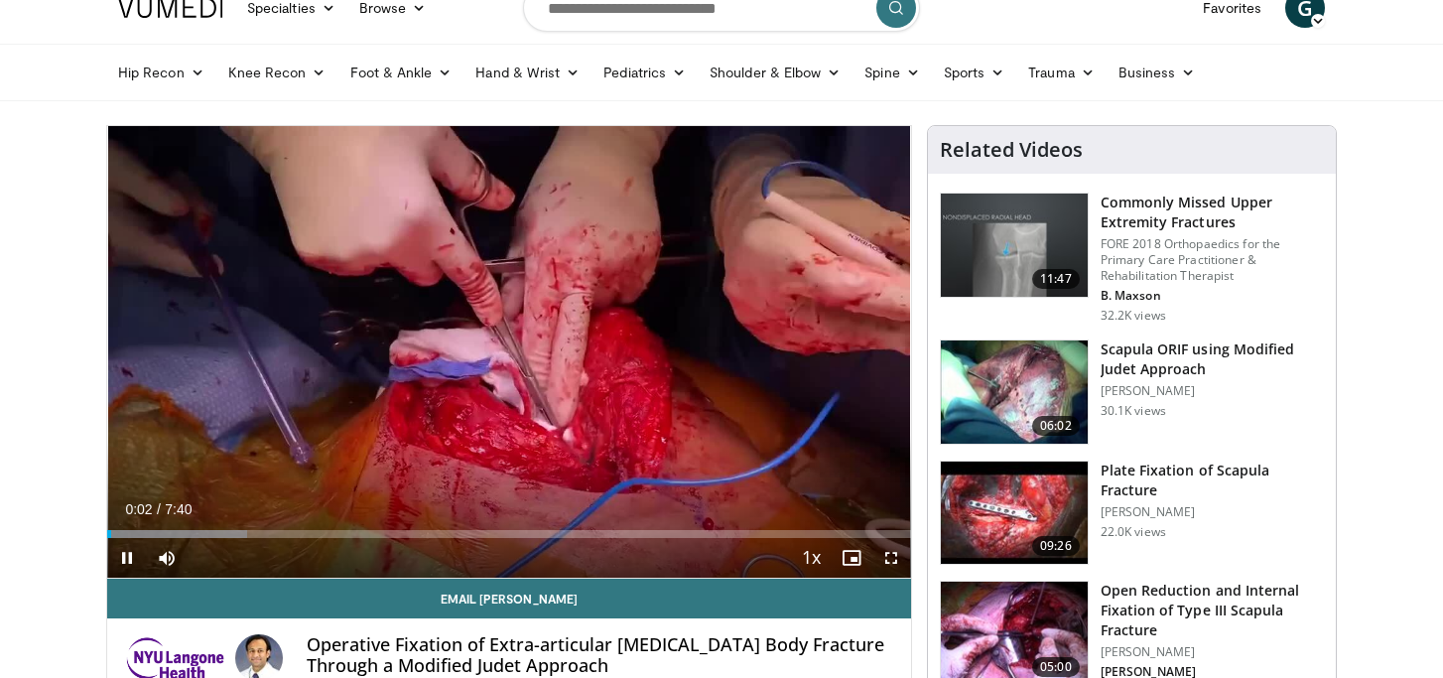
scroll to position [75, 0]
click at [892, 564] on span "Video Player" at bounding box center [892, 558] width 40 height 40
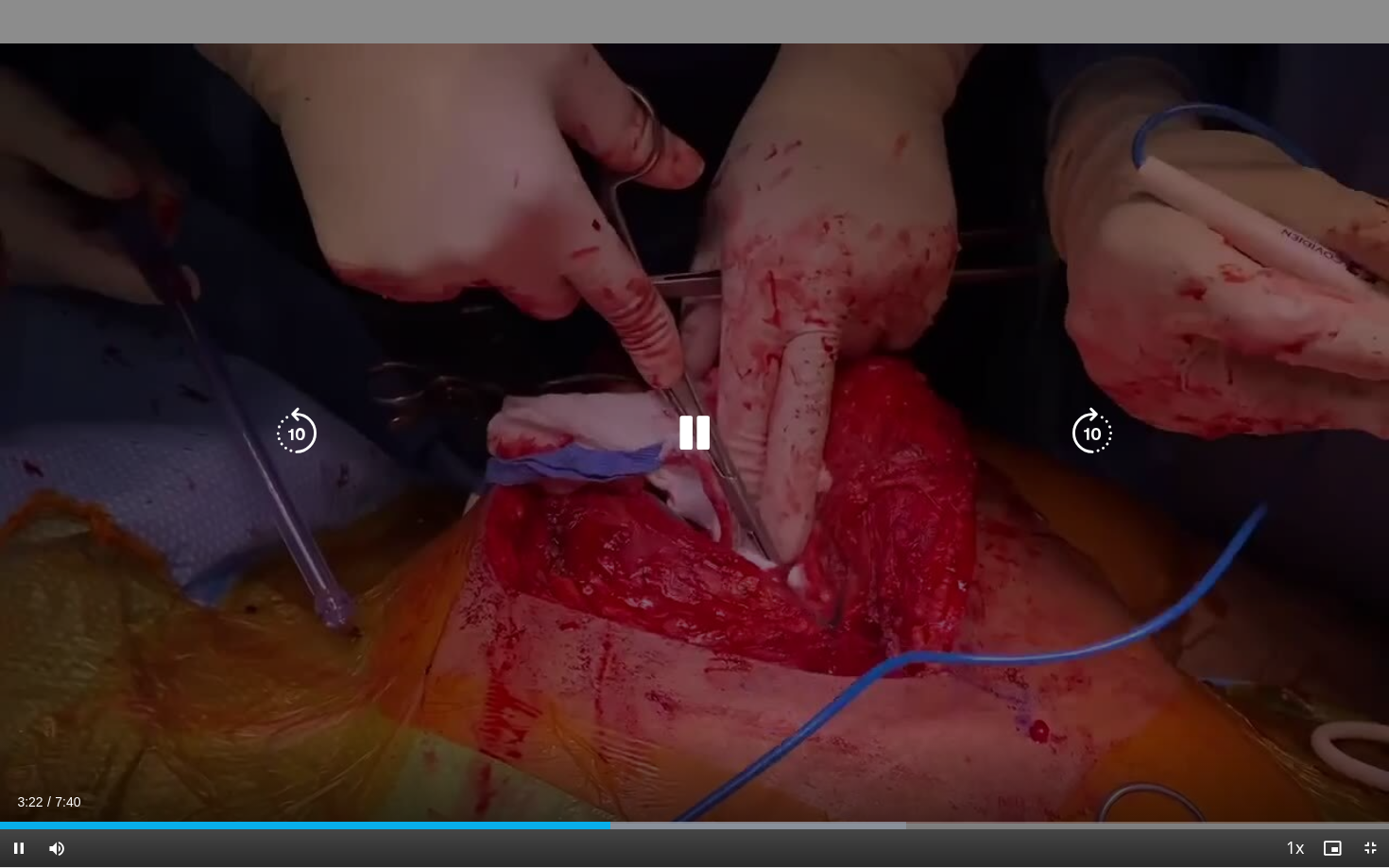
click at [295, 443] on icon "Video Player" at bounding box center [297, 434] width 53 height 53
click at [685, 419] on icon "Video Player" at bounding box center [695, 434] width 53 height 53
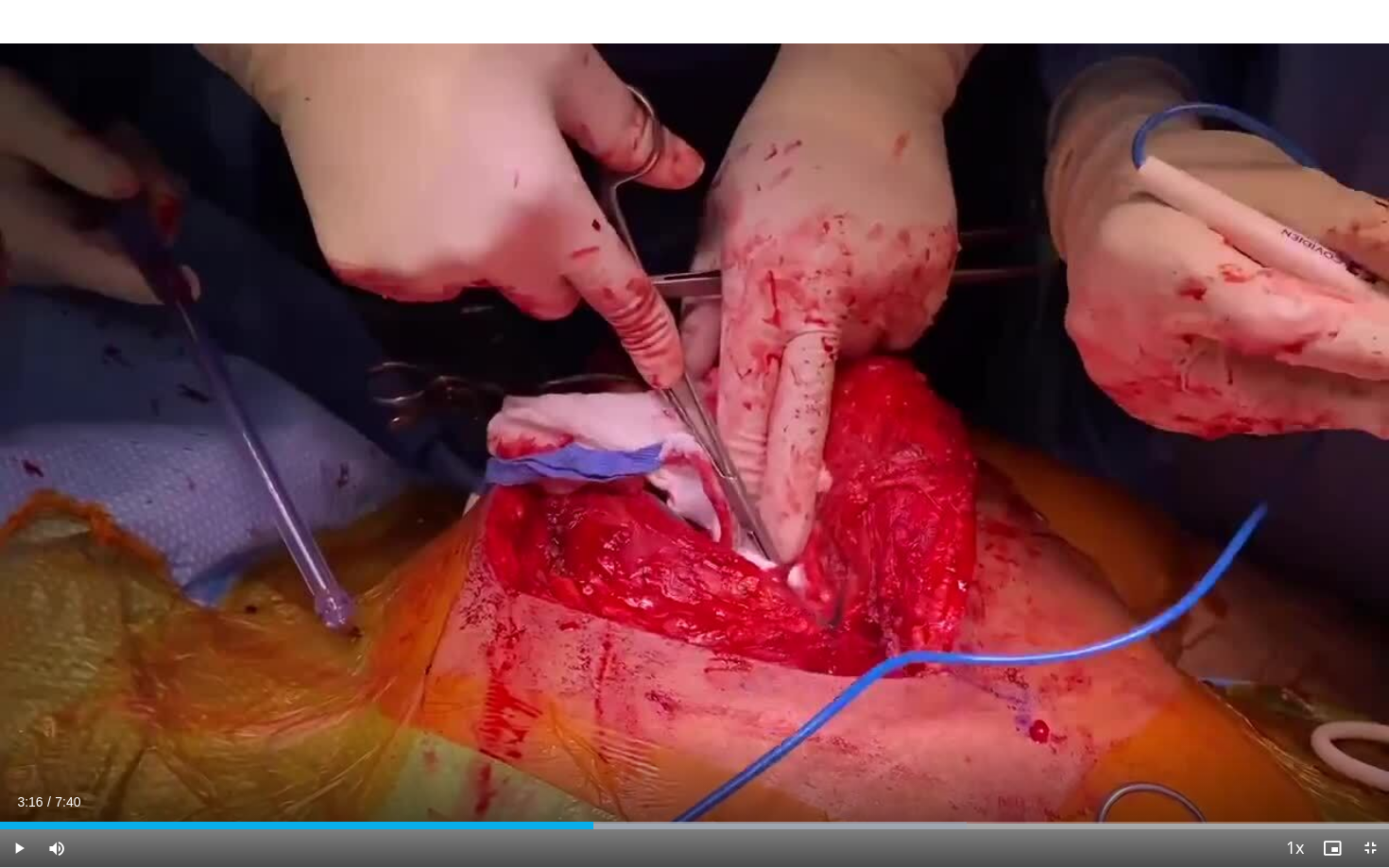
click at [533, 204] on div "20 seconds Tap to unmute" at bounding box center [694, 433] width 1389 height 867
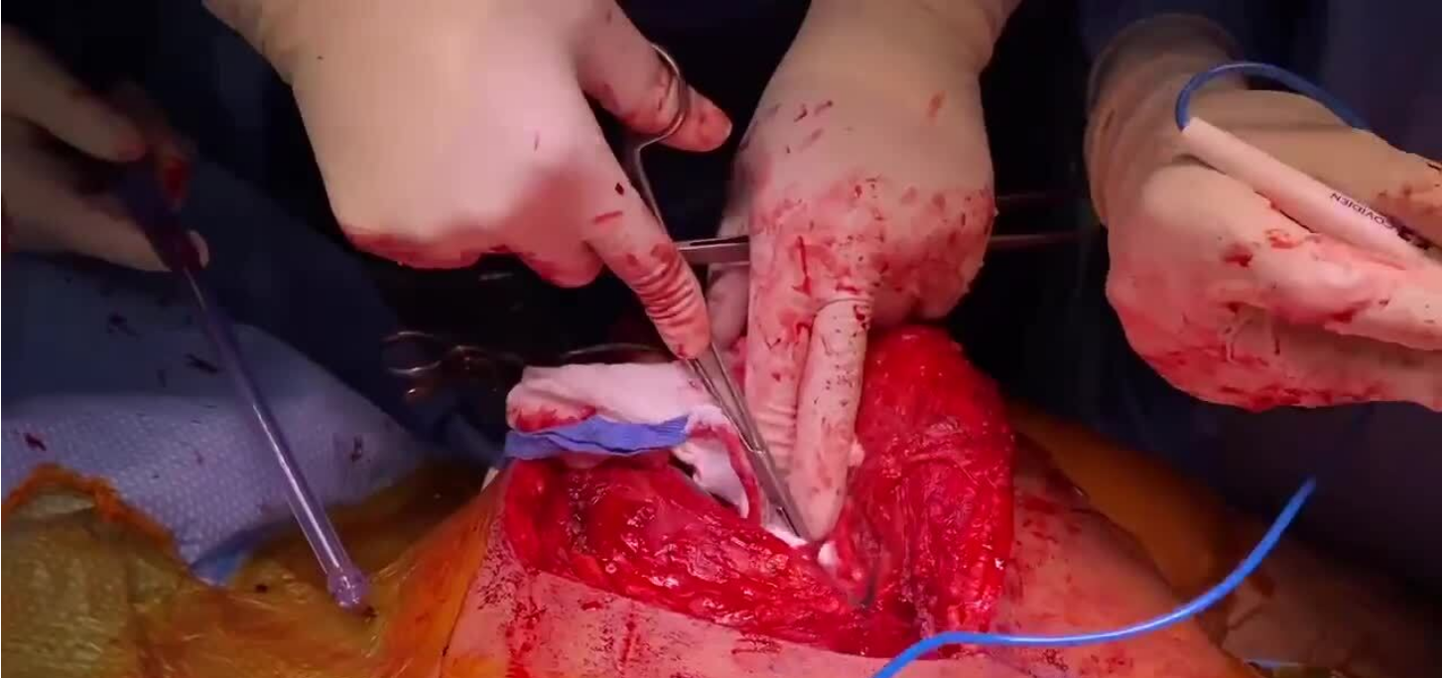
scroll to position [136, 0]
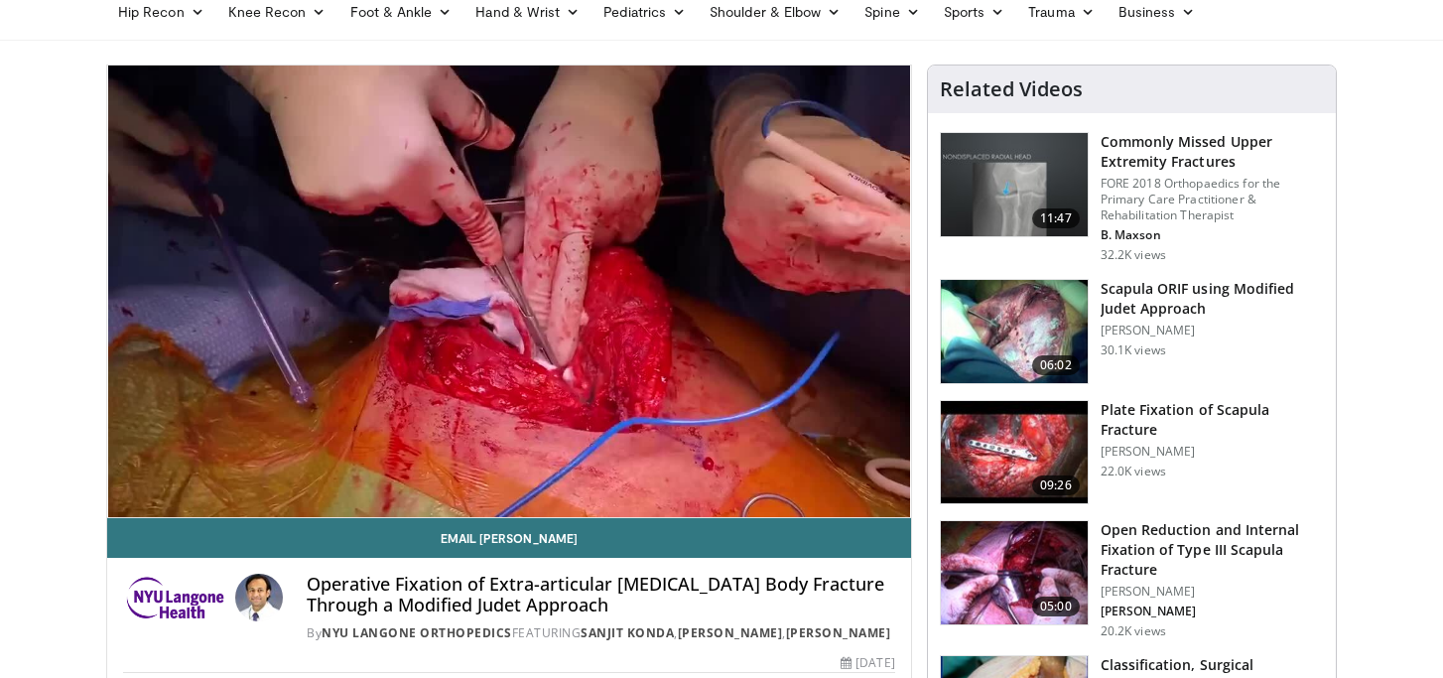
click at [1012, 315] on img at bounding box center [1014, 331] width 147 height 103
click at [1011, 316] on img at bounding box center [1014, 331] width 147 height 103
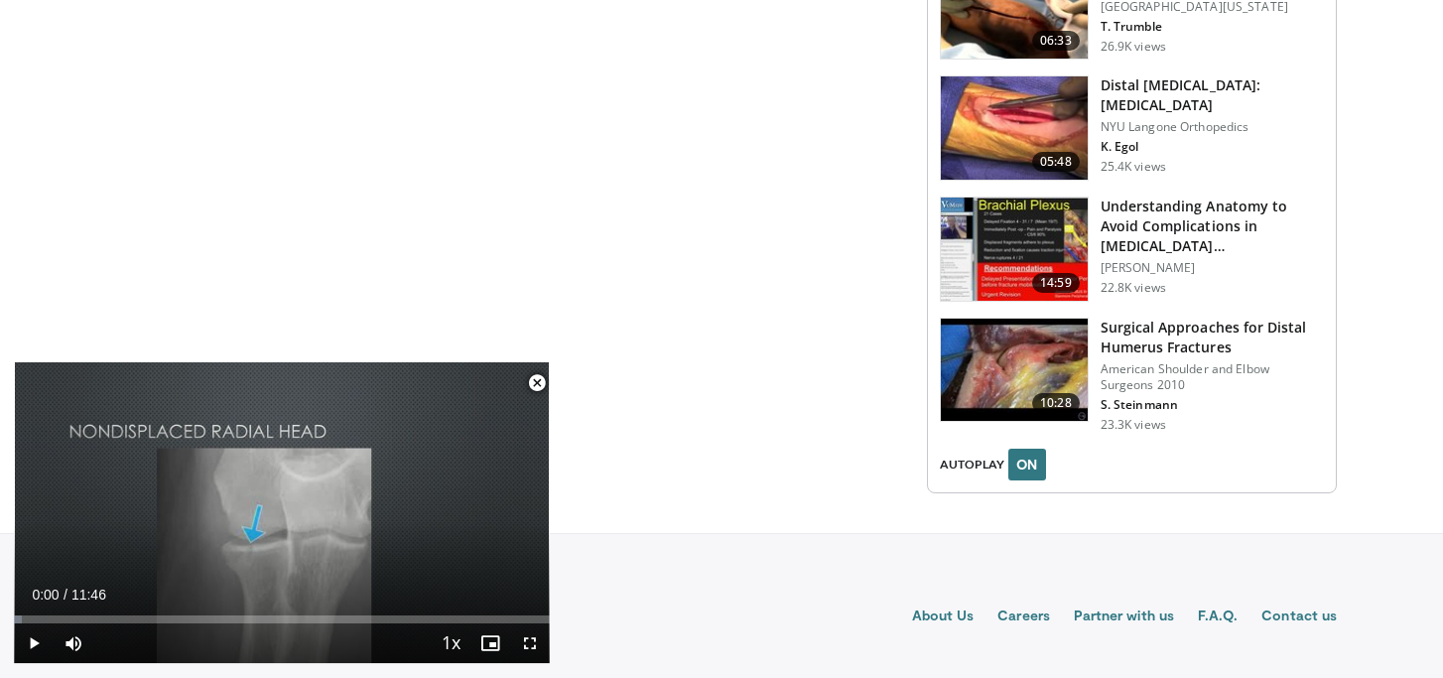
scroll to position [2430, 0]
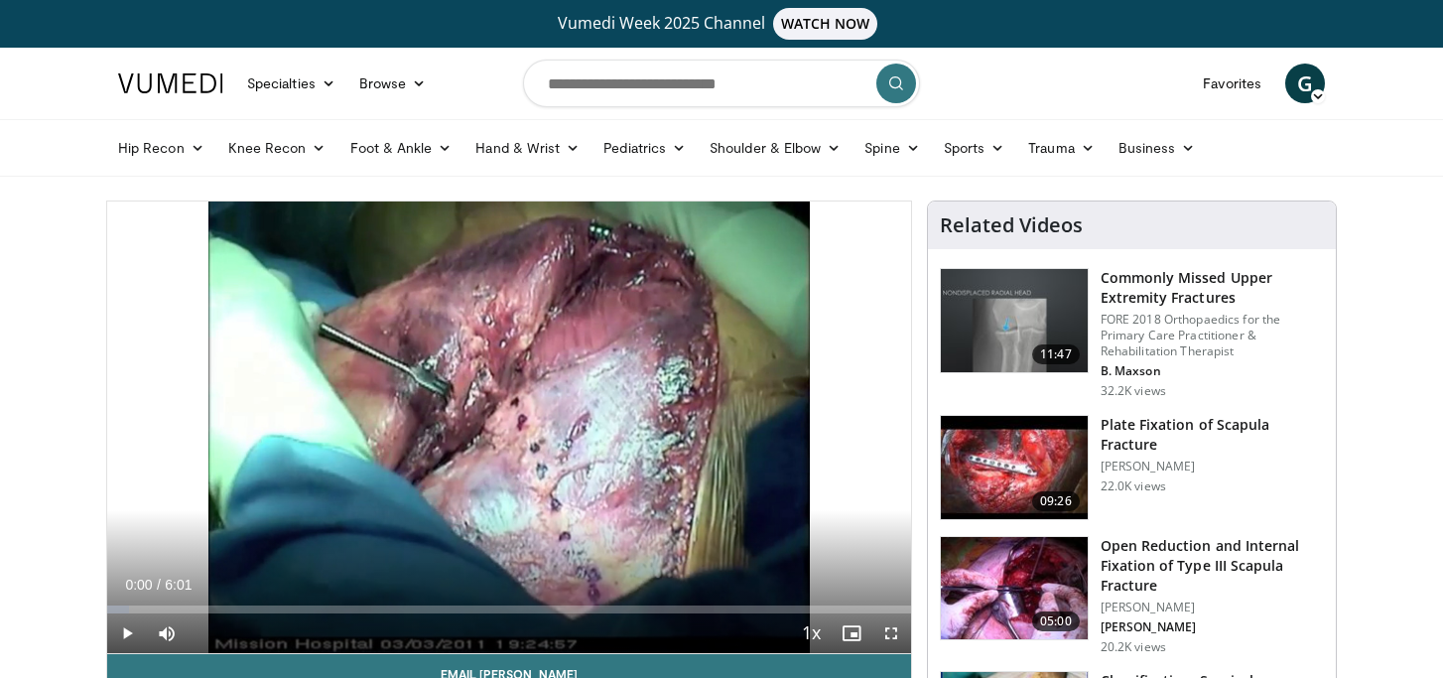
click at [890, 627] on span "Video Player" at bounding box center [892, 634] width 40 height 40
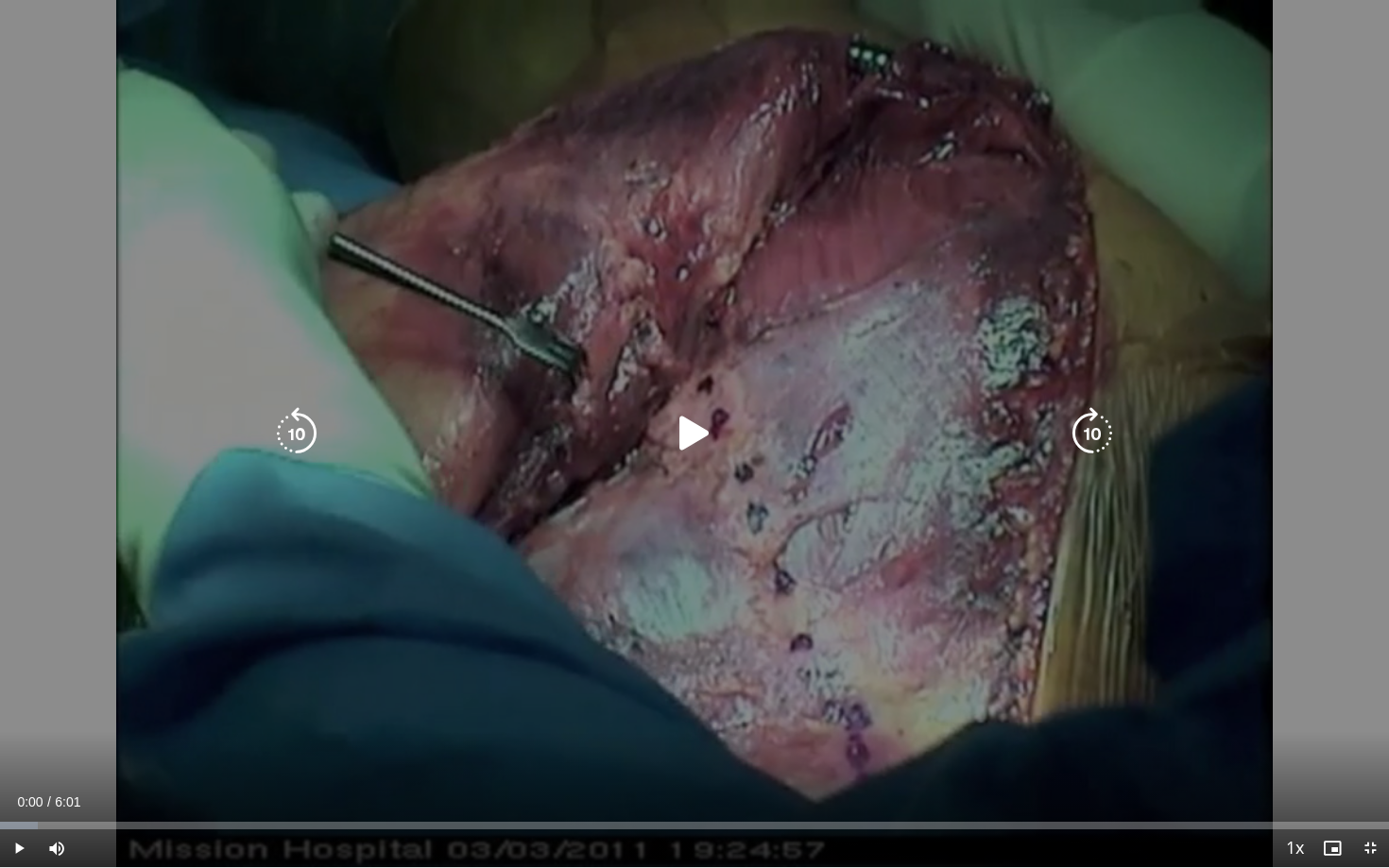
click at [694, 444] on icon "Video Player" at bounding box center [695, 434] width 53 height 53
